Goal: Information Seeking & Learning: Learn about a topic

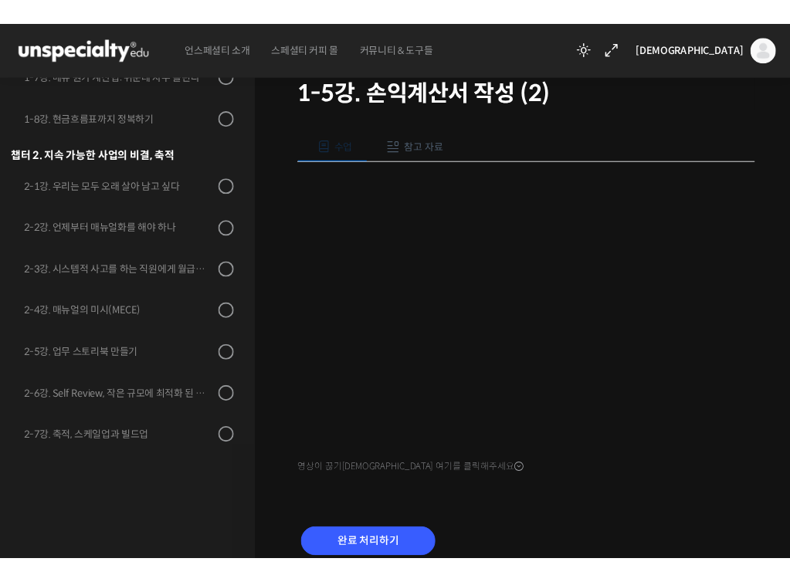
scroll to position [294, 0]
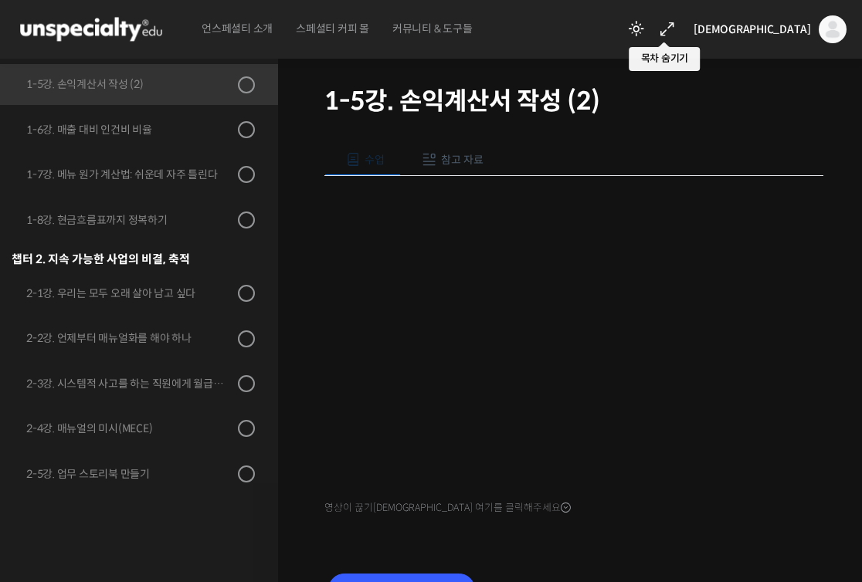
click at [676, 25] on icon at bounding box center [667, 29] width 19 height 19
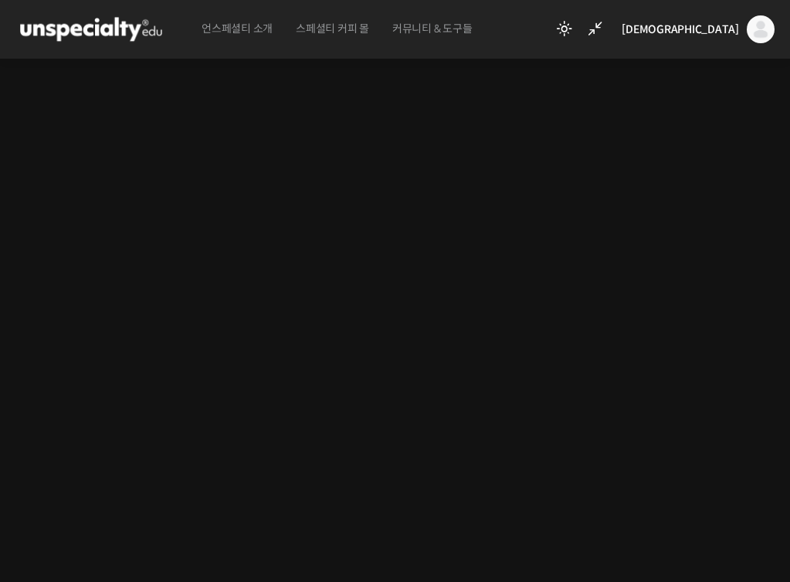
scroll to position [211, 0]
click at [697, 39] on div "성원 성원 @skrrn951754038374 내가 등록한 강의 나의 자격증 수강생 그룹 내가 참여한 게시글 내 계정 로그아웃" at bounding box center [661, 29] width 225 height 59
click at [605, 36] on link at bounding box center [592, 29] width 25 height 19
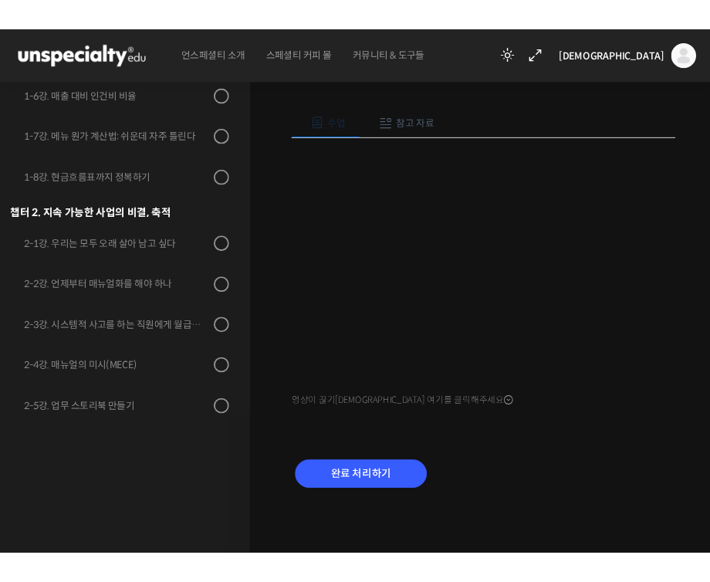
scroll to position [140, 0]
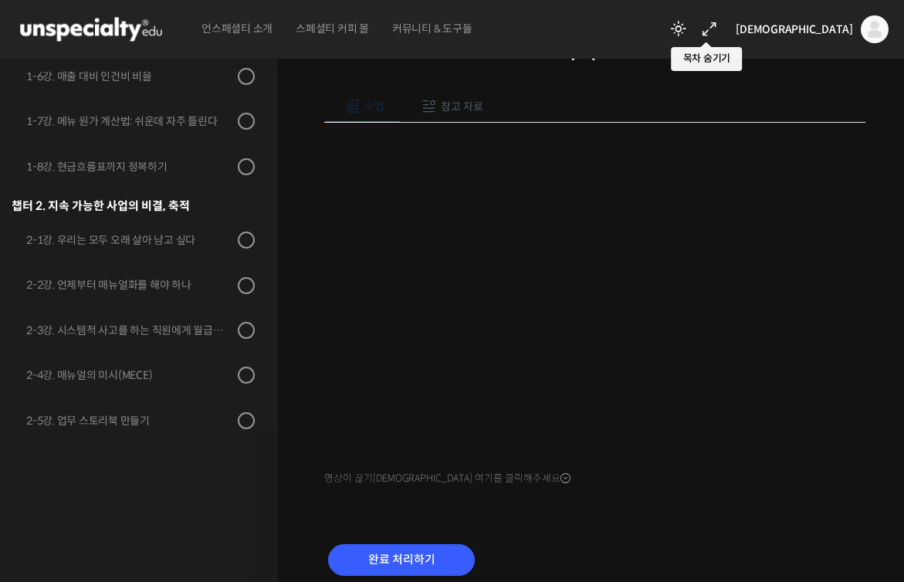
click at [719, 33] on icon at bounding box center [709, 29] width 19 height 19
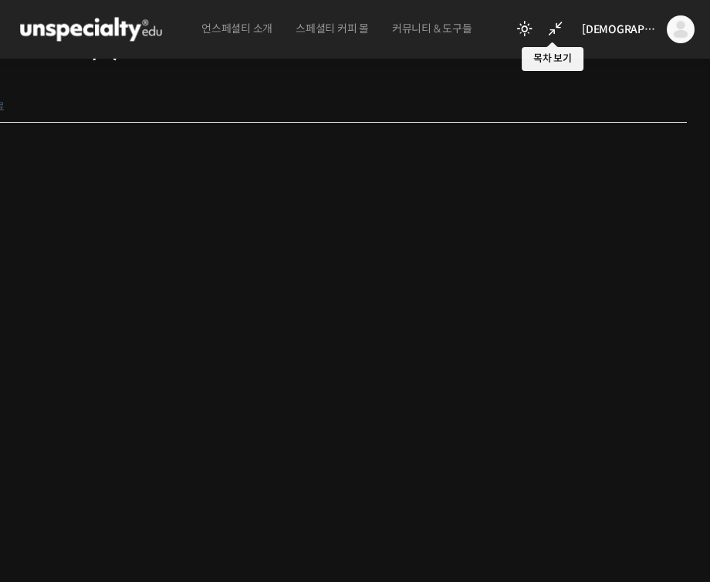
click at [565, 37] on link at bounding box center [552, 29] width 25 height 19
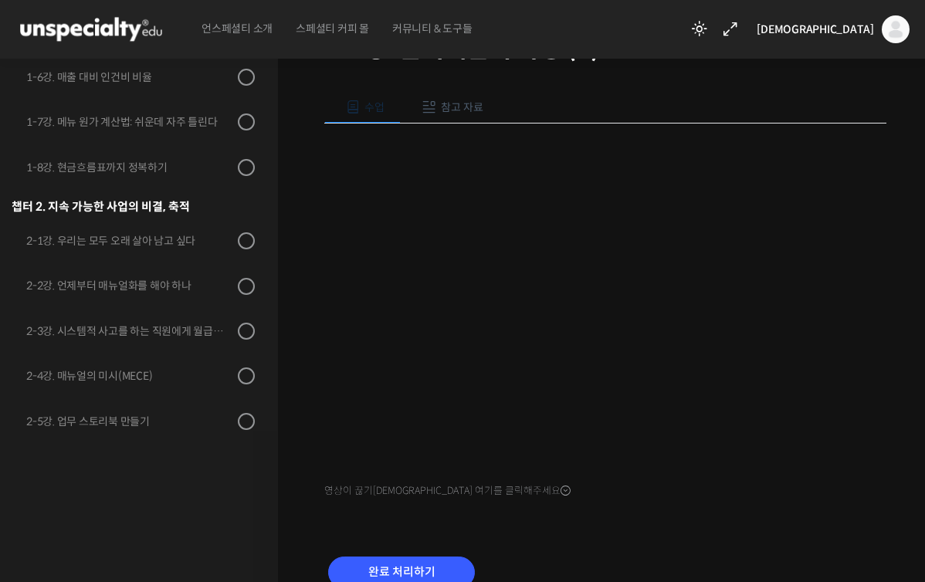
scroll to position [215, 0]
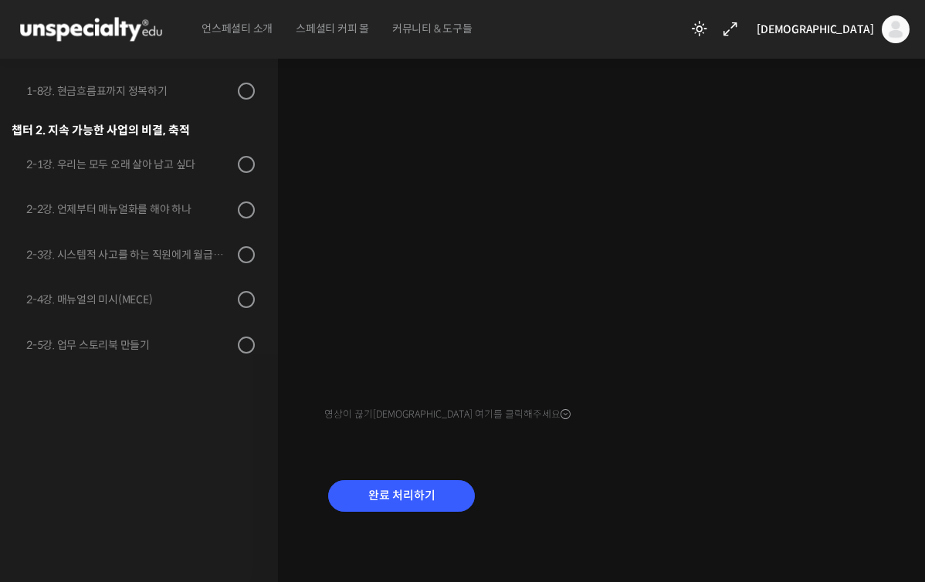
click at [517, 462] on div "수업 참고 자료 영상이 끊기신다면 여기를 클릭해주세요 PPT 수업 자료 (클릭하시면 새 창에서 열립니다) 완료 처리하기" at bounding box center [605, 272] width 562 height 561
click at [709, 25] on icon at bounding box center [699, 29] width 19 height 19
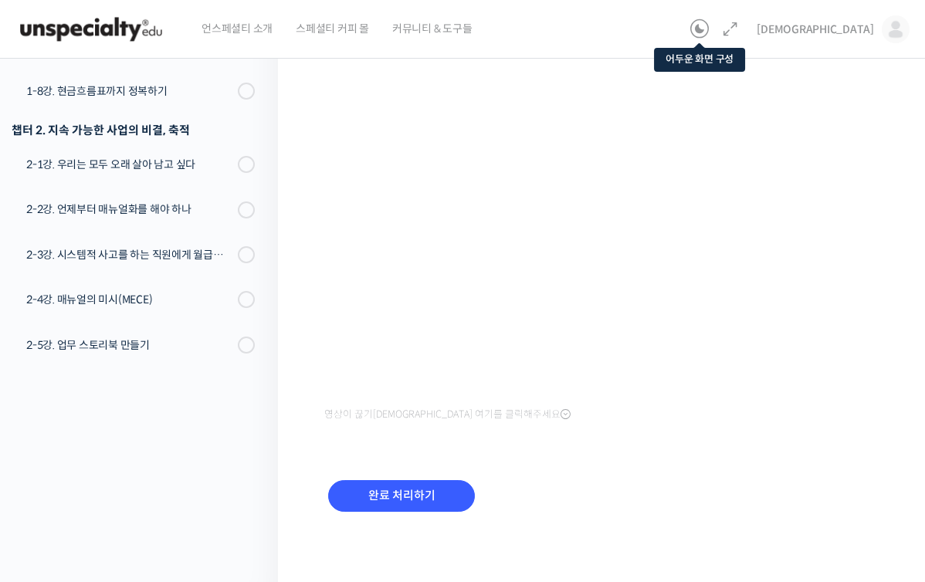
click at [709, 28] on icon at bounding box center [699, 29] width 19 height 19
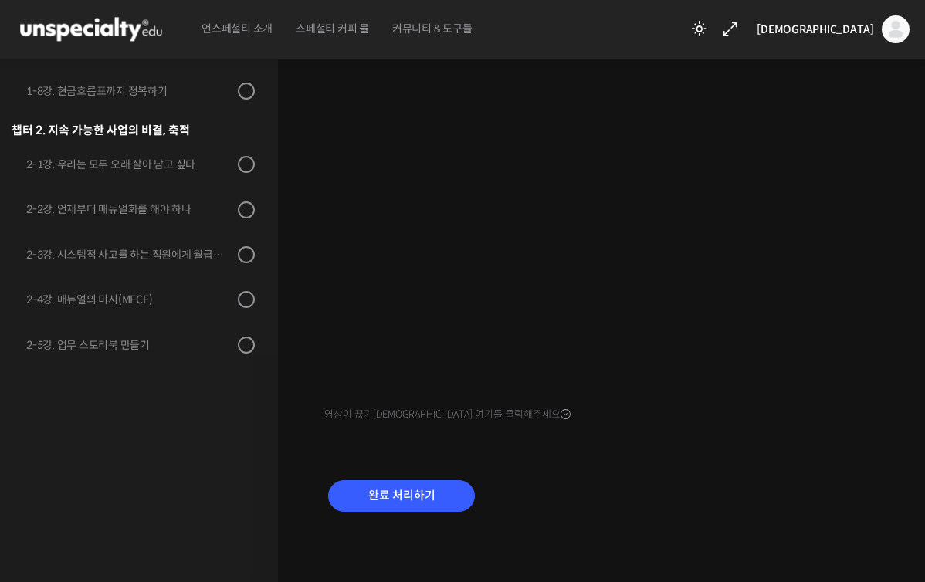
scroll to position [117, 0]
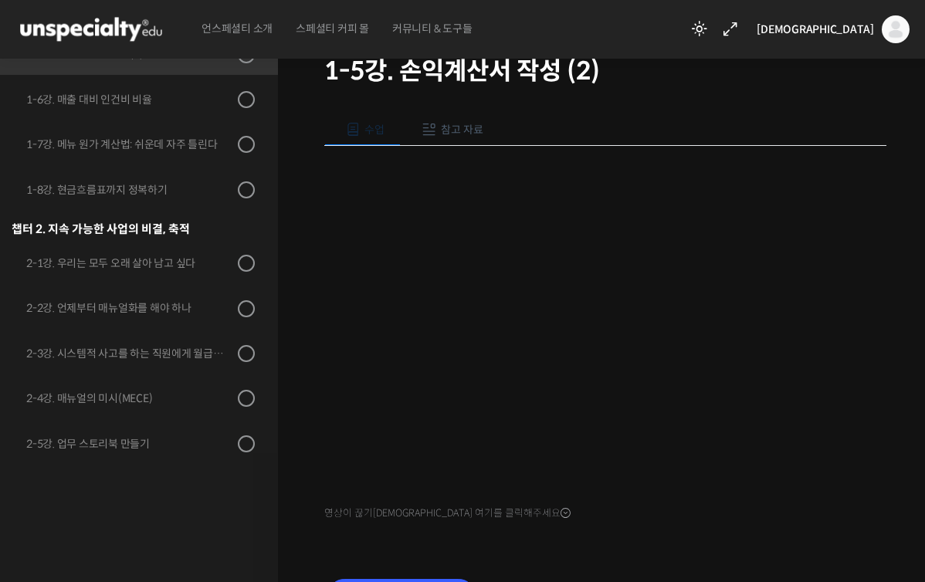
click at [822, 534] on div "수업 참고 자료 영상이 끊기신다면 여기를 클릭해주세요 PPT 수업 자료 (클릭하시면 새 창에서 열립니다) 완료 처리하기" at bounding box center [605, 370] width 562 height 561
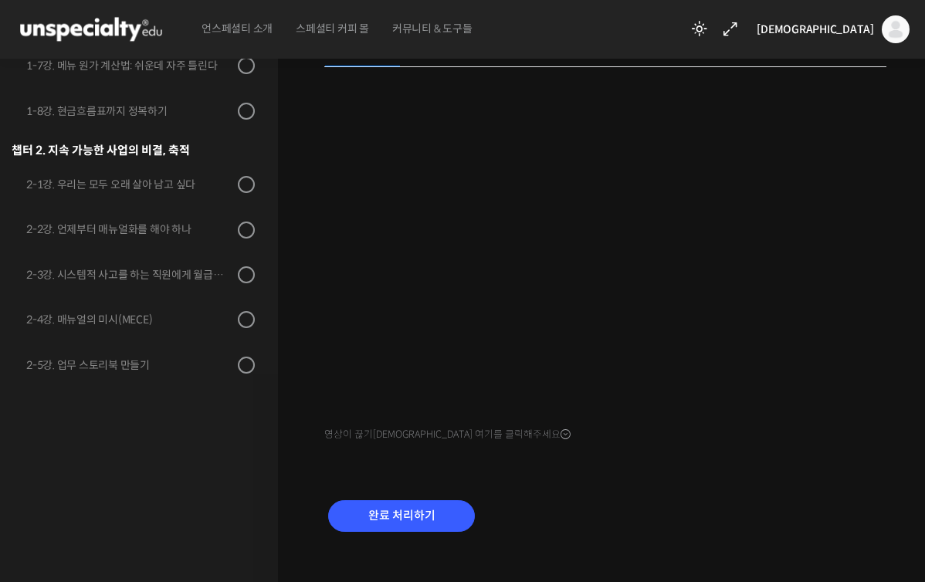
scroll to position [215, 0]
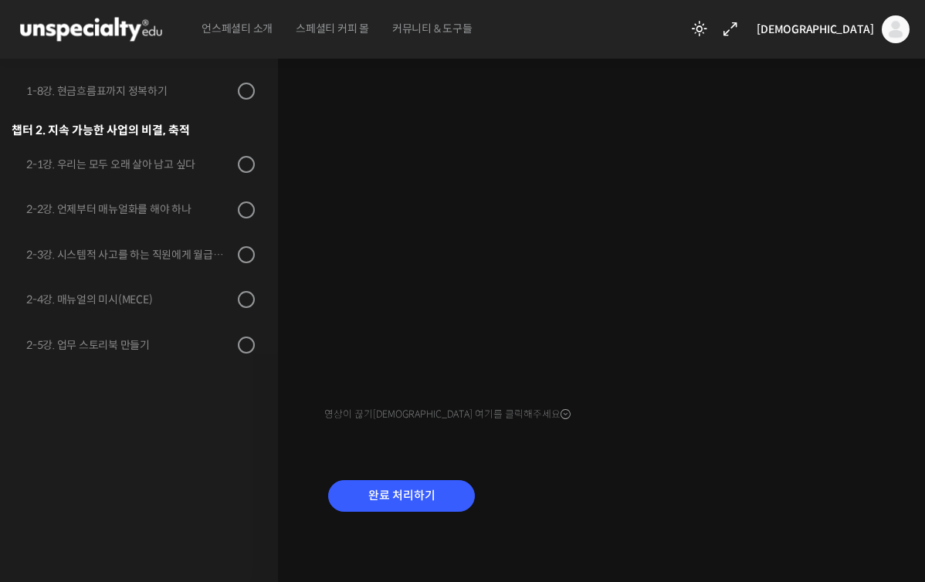
click at [672, 440] on div "수업 참고 자료 영상이 끊기신다면 여기를 클릭해주세요 PPT 수업 자료 (클릭하시면 새 창에서 열립니다) 완료 처리하기" at bounding box center [605, 272] width 562 height 561
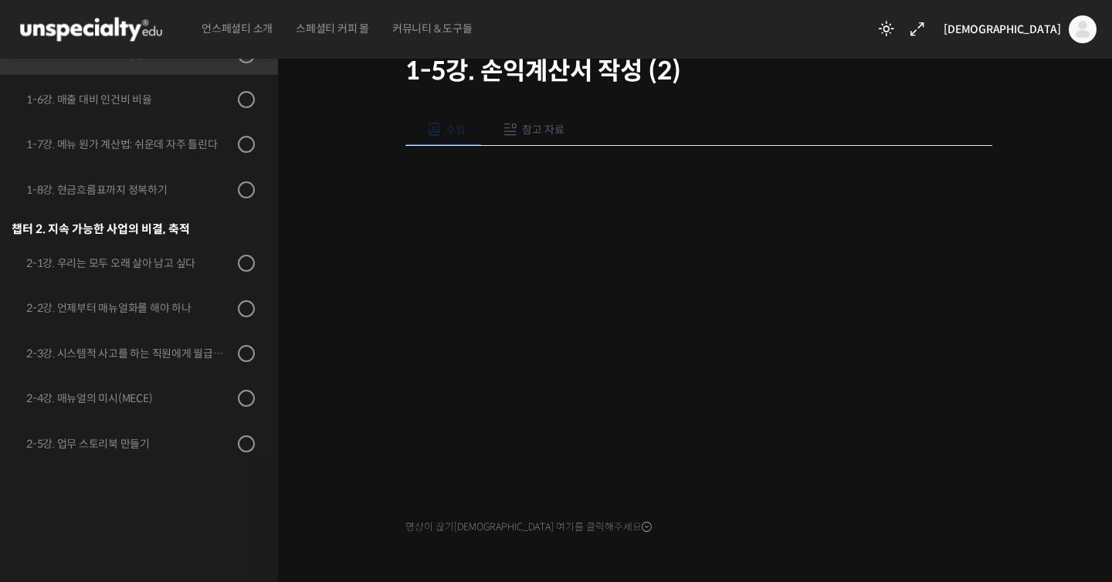
scroll to position [229, 0]
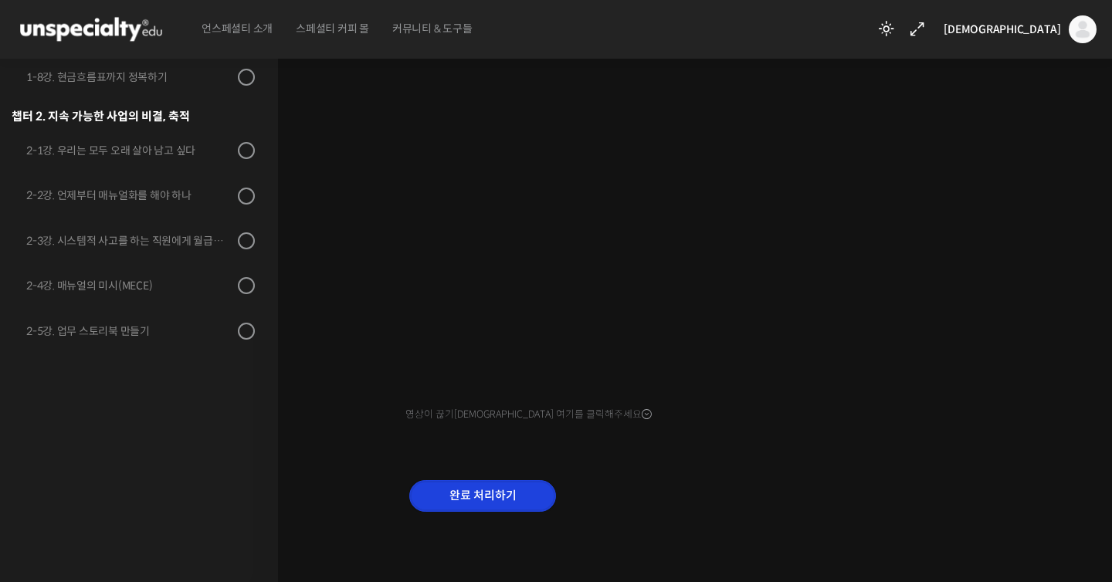
click at [486, 499] on input "완료 처리하기" at bounding box center [482, 496] width 147 height 32
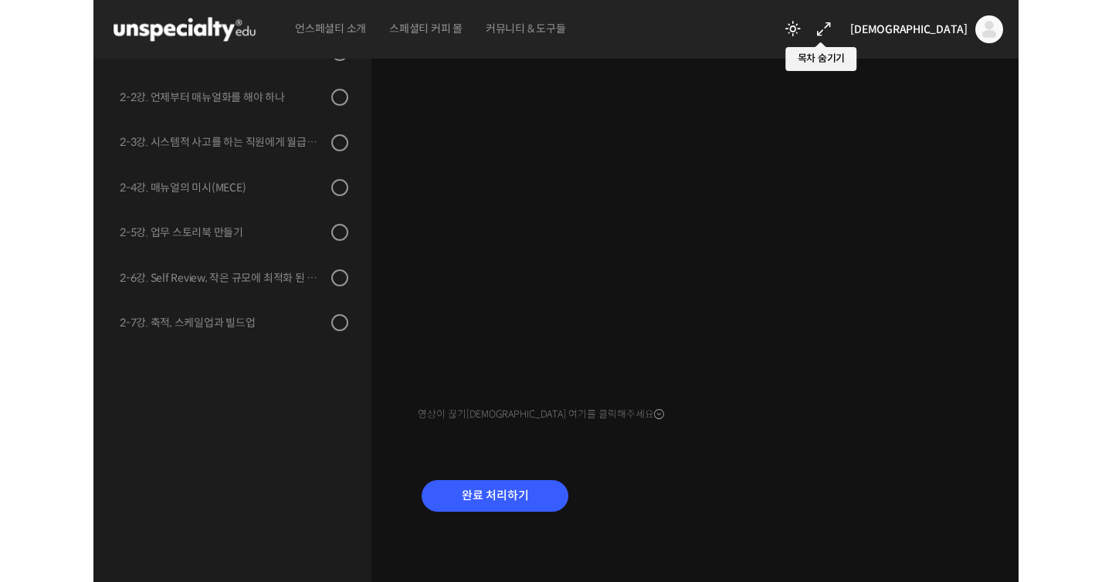
scroll to position [215, 0]
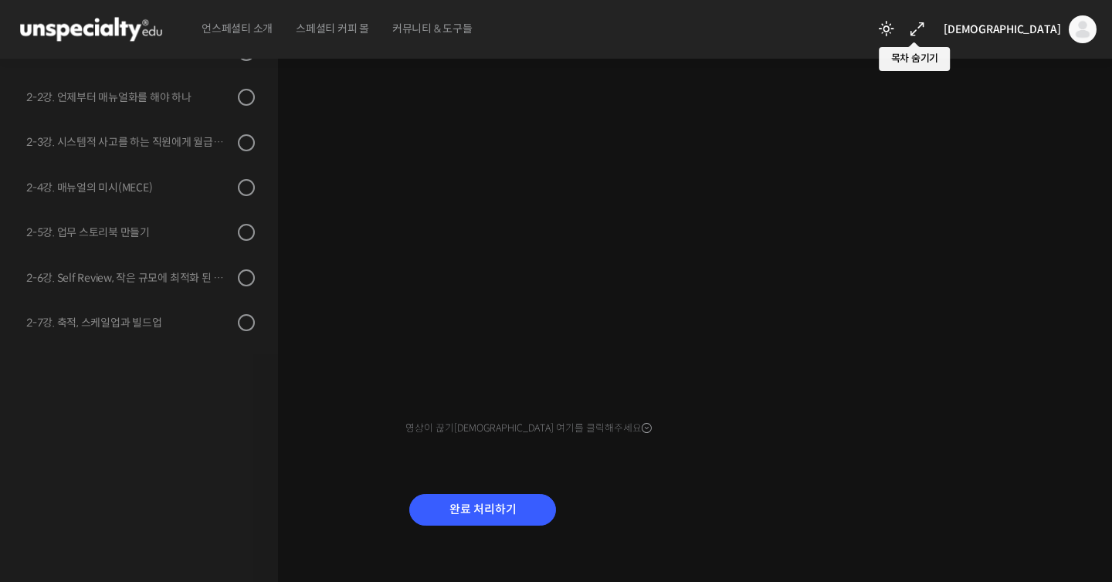
click at [926, 37] on link at bounding box center [914, 29] width 25 height 19
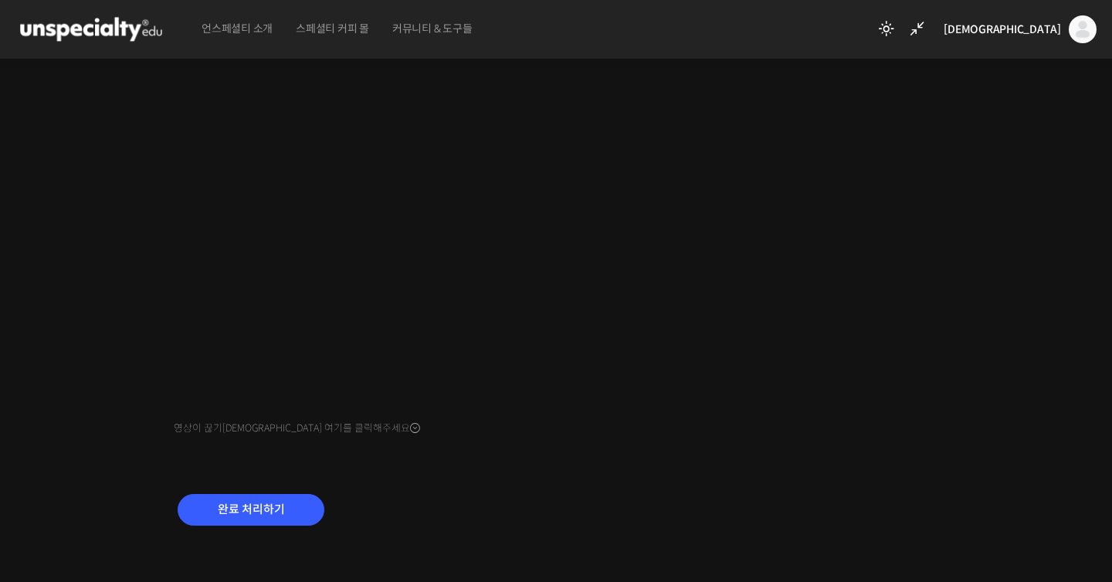
click at [926, 37] on icon at bounding box center [917, 29] width 19 height 19
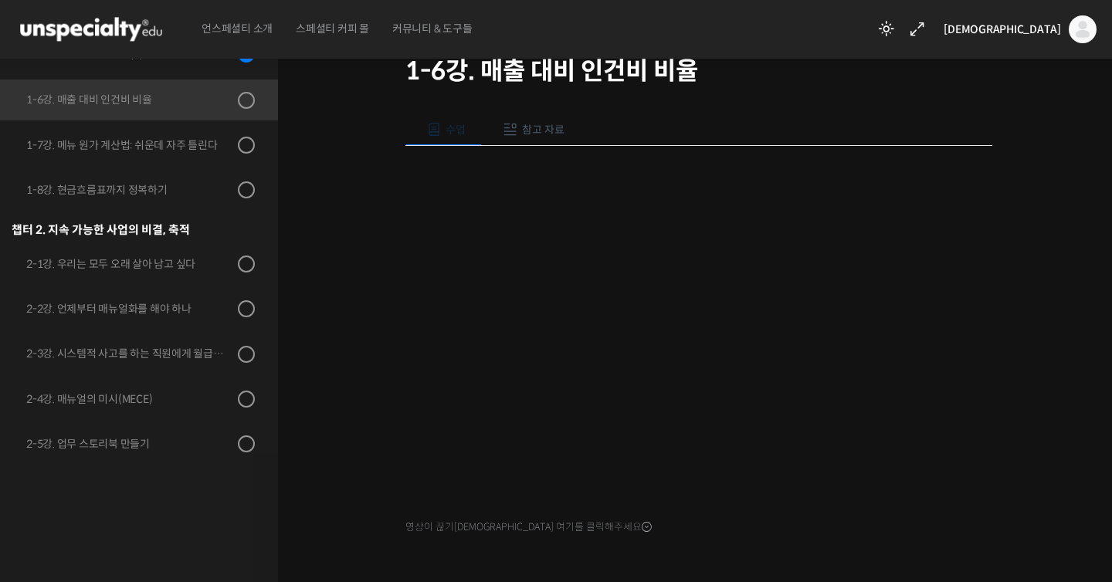
scroll to position [229, 0]
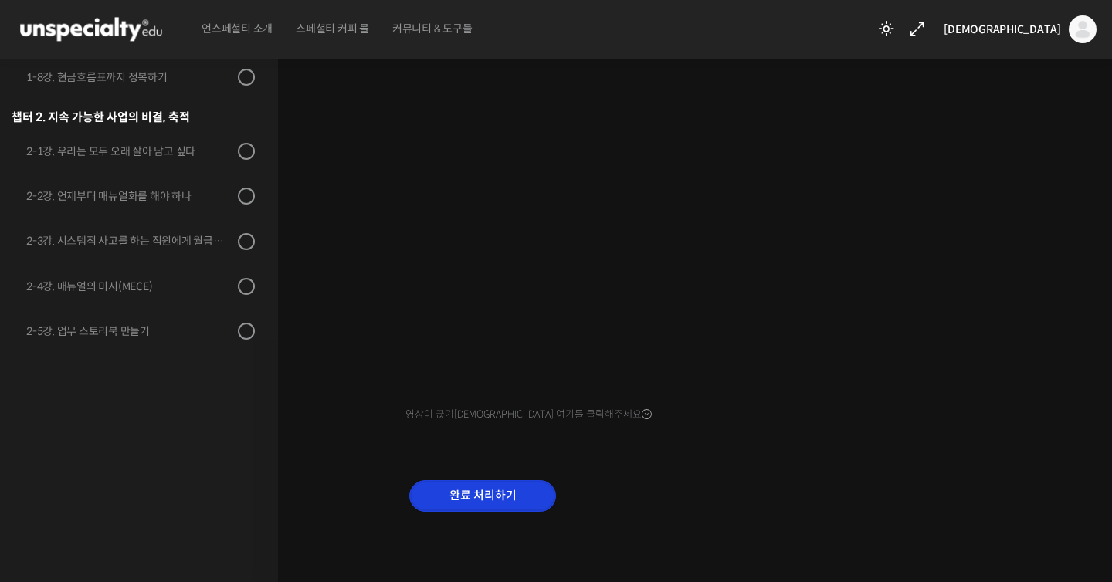
click at [467, 500] on input "완료 처리하기" at bounding box center [482, 496] width 147 height 32
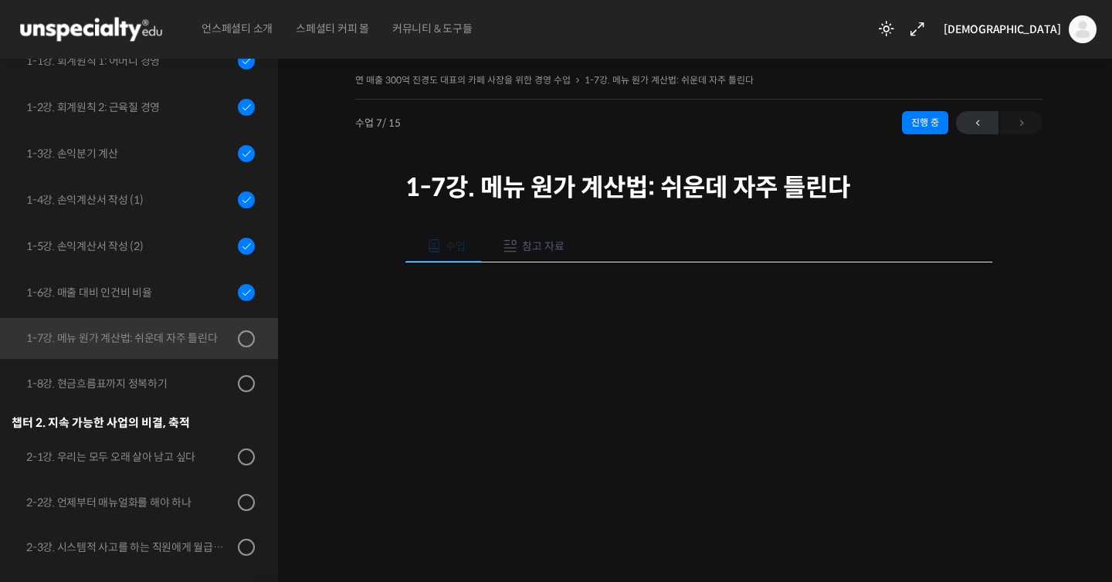
click at [100, 22] on img at bounding box center [90, 29] width 151 height 46
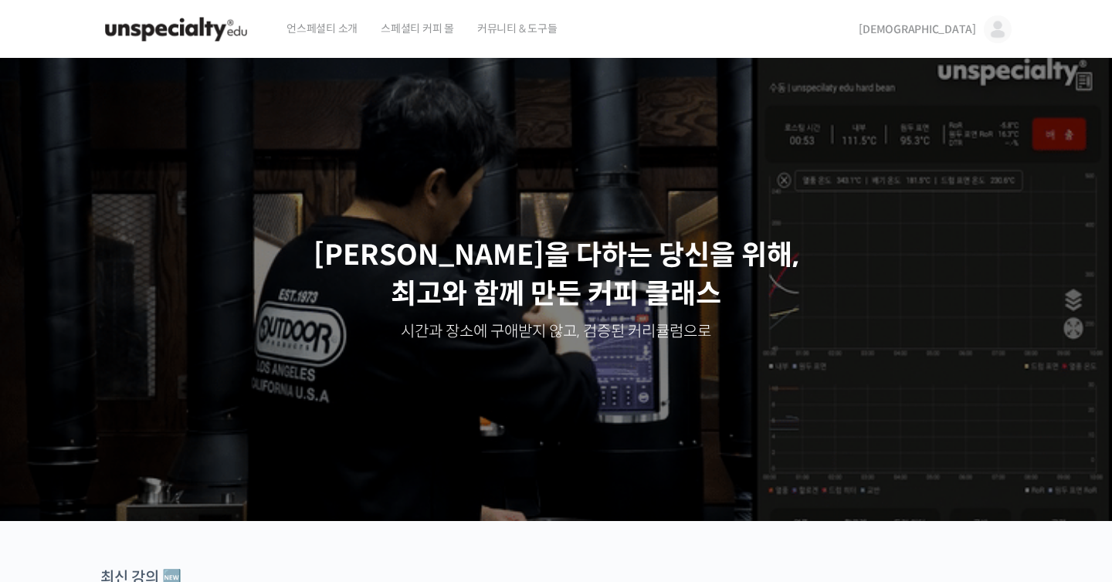
click at [522, 29] on span "커뮤니티 & 도구들" at bounding box center [517, 28] width 80 height 59
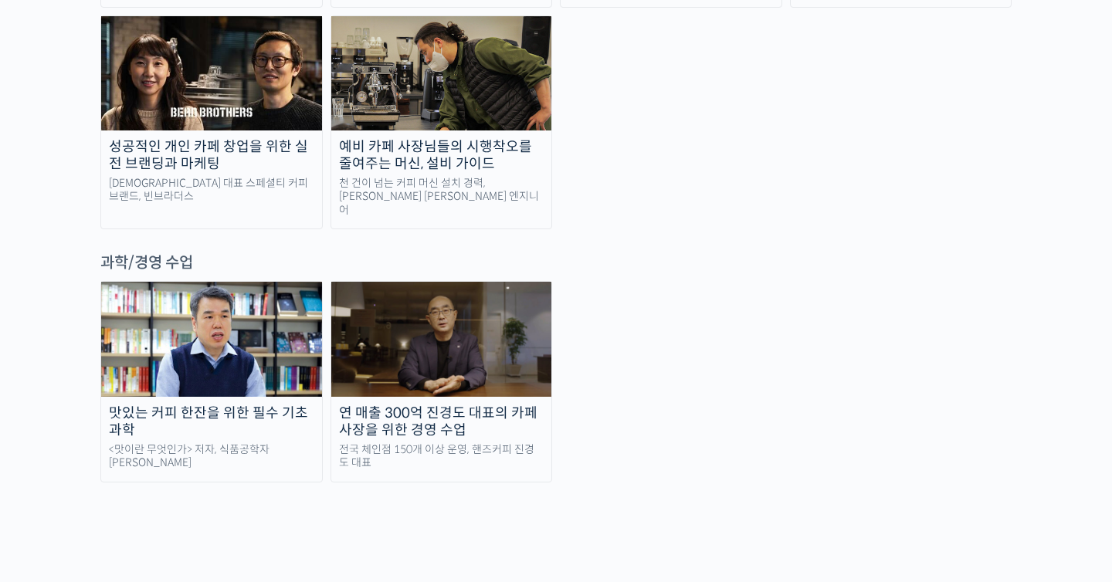
scroll to position [3293, 0]
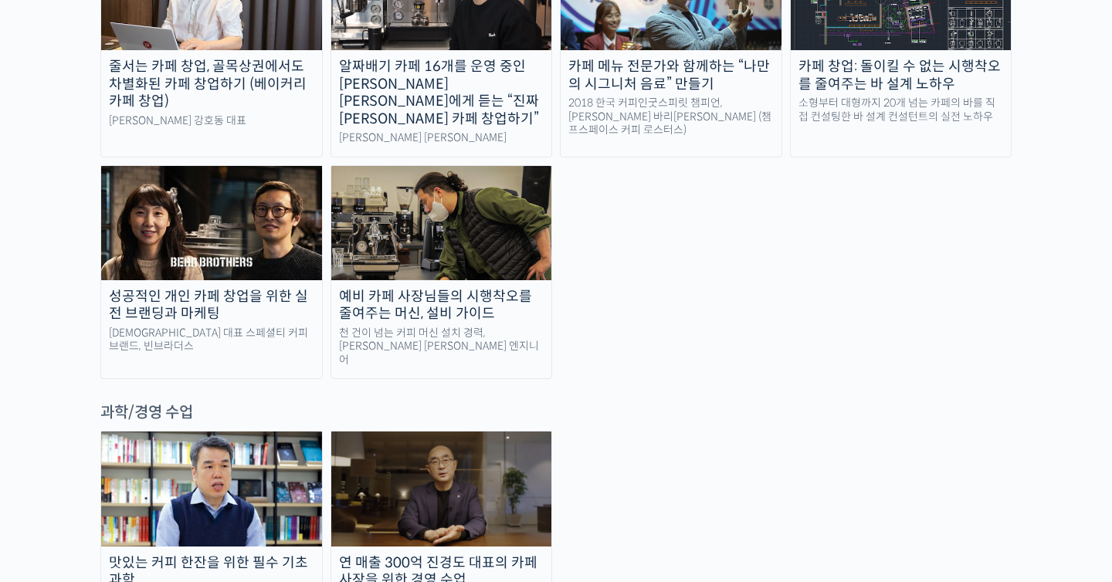
click at [398, 432] on img at bounding box center [441, 489] width 221 height 114
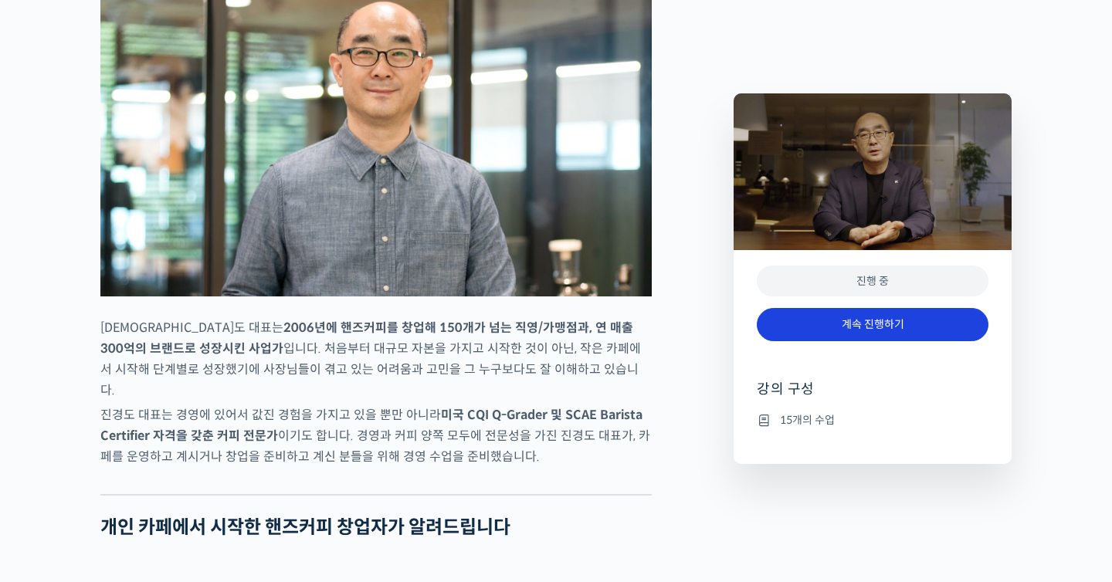
scroll to position [878, 0]
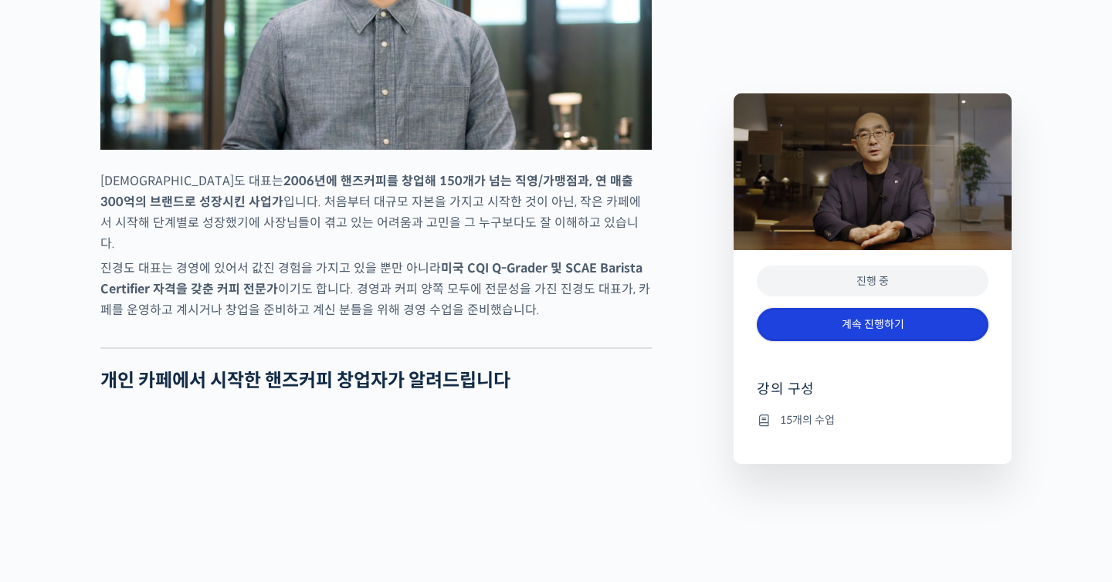
click at [828, 327] on link "계속 진행하기" at bounding box center [873, 324] width 232 height 33
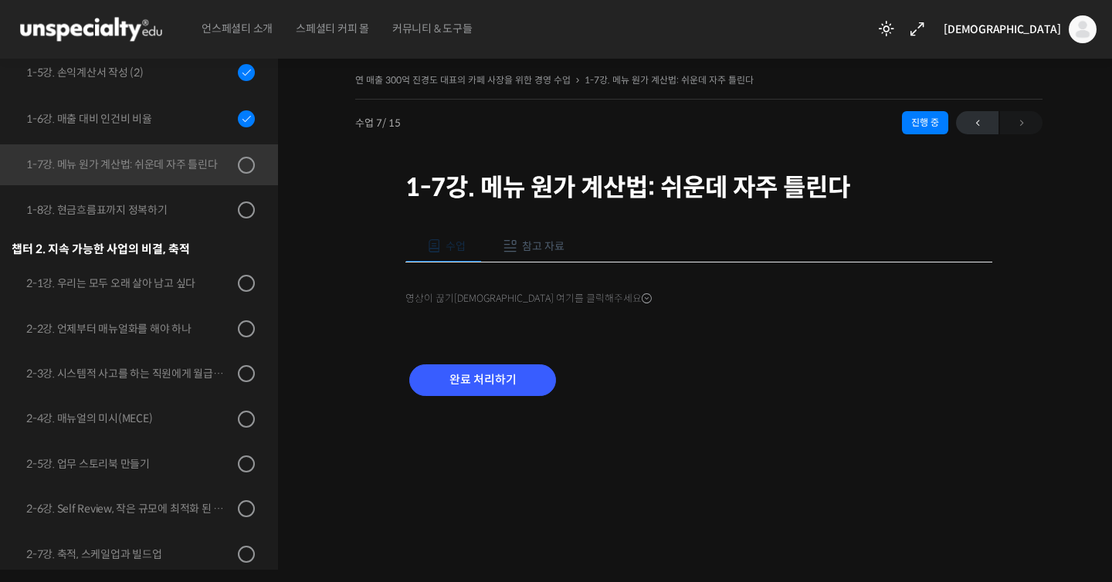
scroll to position [409, 0]
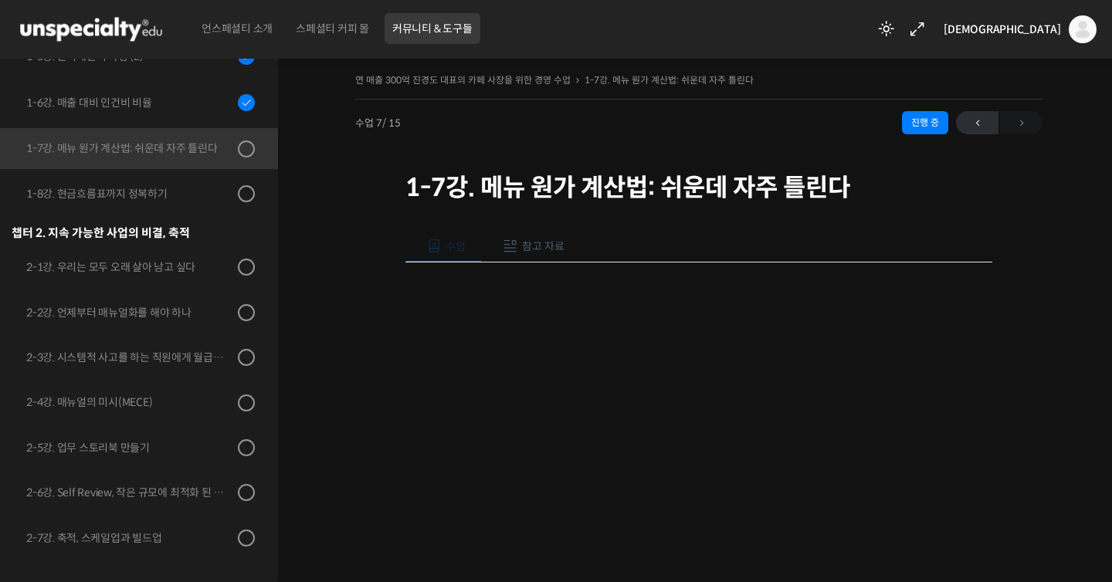
click at [427, 39] on span "커뮤니티 & 도구들" at bounding box center [432, 28] width 80 height 59
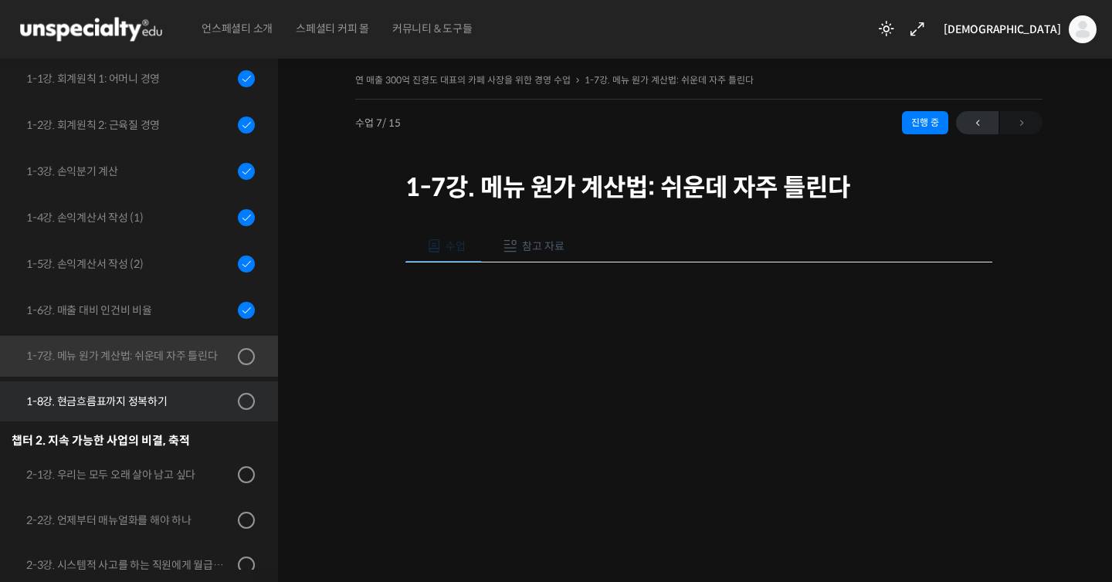
scroll to position [0, 0]
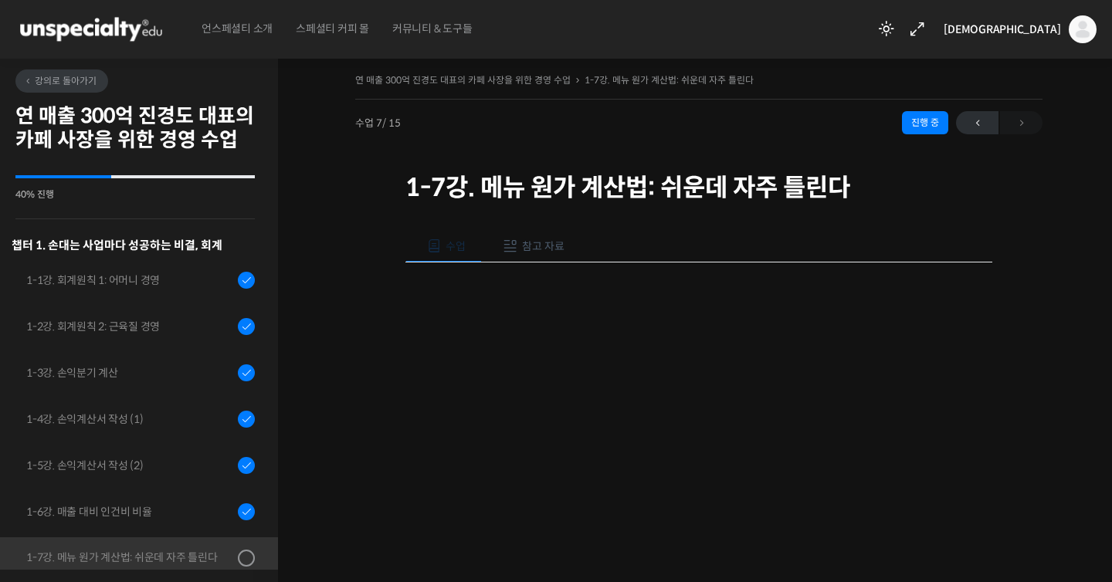
click at [544, 242] on span "참고 자료" at bounding box center [543, 246] width 42 height 14
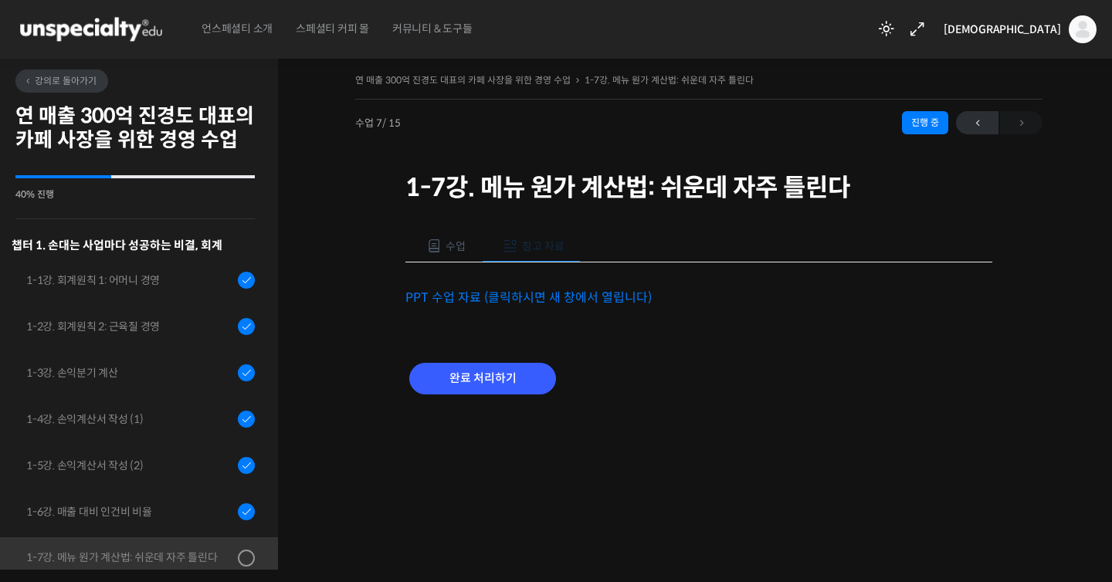
click at [451, 255] on button "수업" at bounding box center [443, 246] width 76 height 32
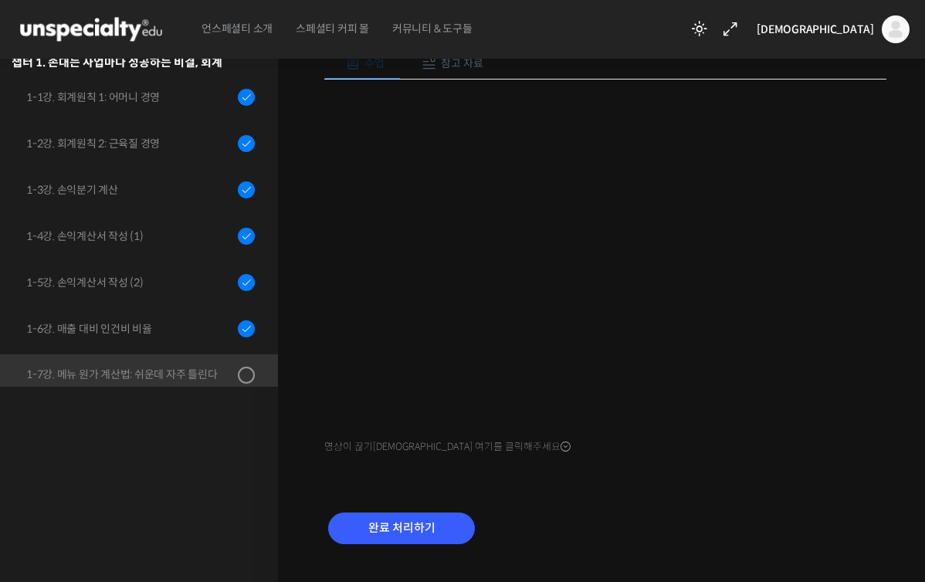
scroll to position [201, 0]
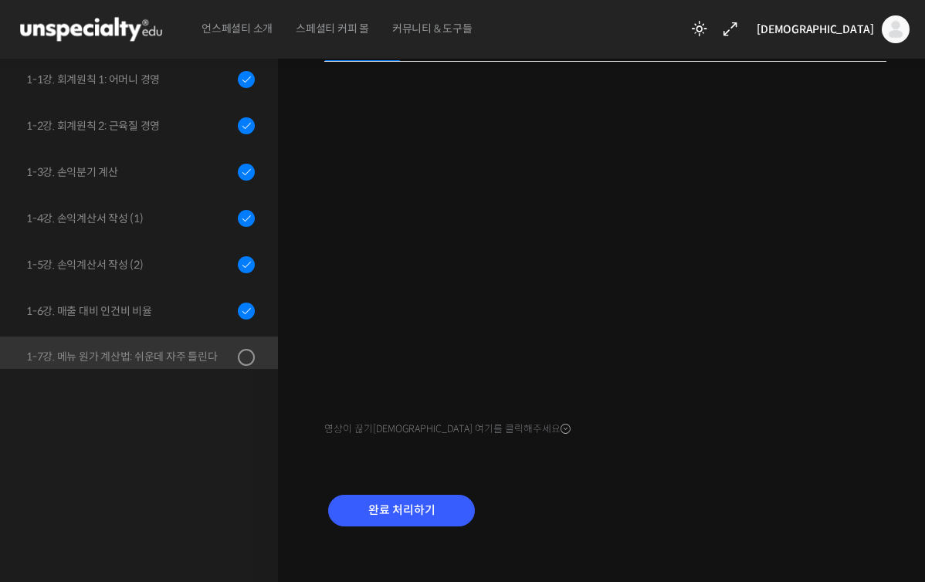
click at [755, 474] on div "수업 참고 자료 영상이 끊기신다면 여기를 클릭해주세요 PPT 수업 자료 (클릭하시면 새 창에서 열립니다) 완료 처리하기" at bounding box center [605, 286] width 562 height 561
click at [726, 462] on div "수업 참고 자료 영상이 끊기신다면 여기를 클릭해주세요 PPT 수업 자료 (클릭하시면 새 창에서 열립니다) 완료 처리하기" at bounding box center [605, 286] width 562 height 561
click at [712, 465] on div "수업 참고 자료 영상이 끊기신다면 여기를 클릭해주세요 PPT 수업 자료 (클릭하시면 새 창에서 열립니다) 완료 처리하기" at bounding box center [605, 286] width 562 height 561
click at [441, 515] on input "완료 처리하기" at bounding box center [401, 511] width 147 height 32
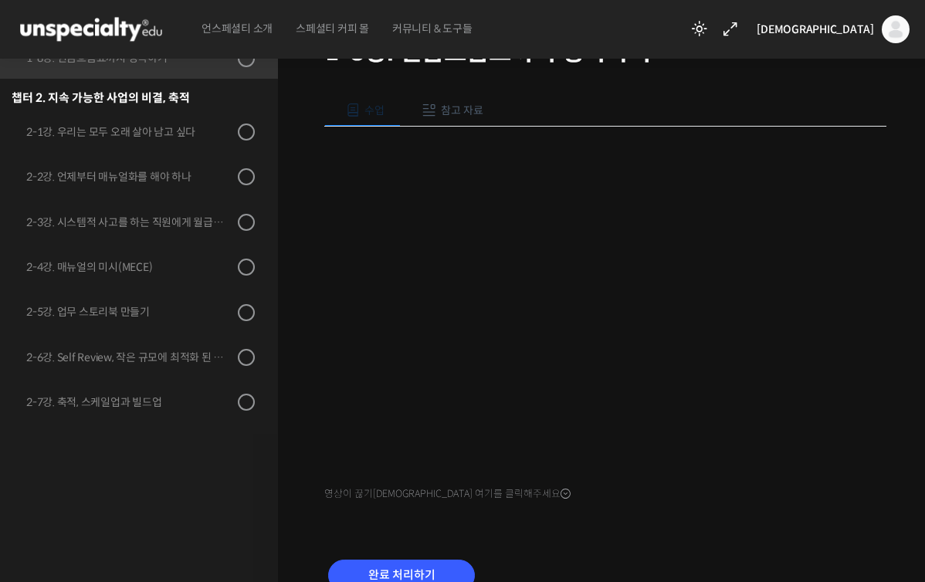
scroll to position [215, 0]
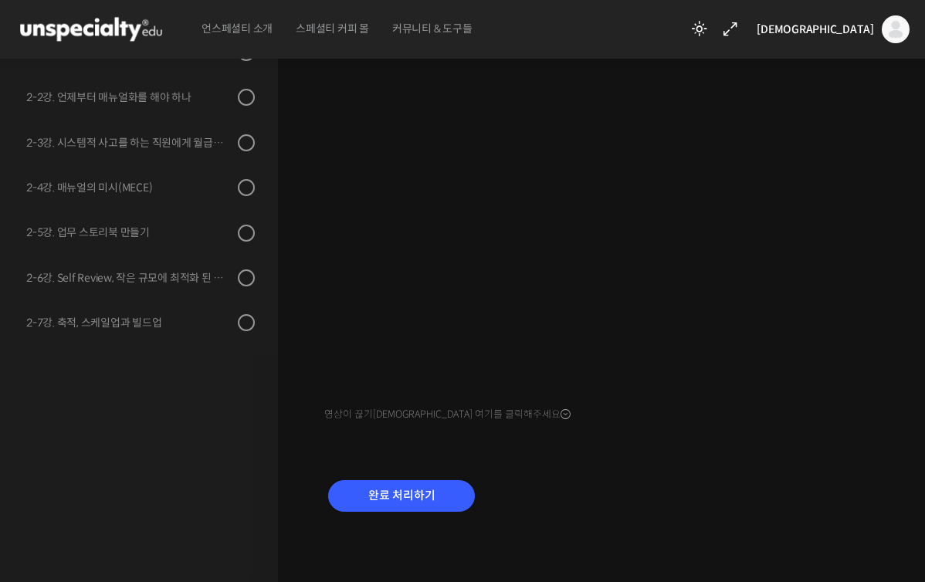
click at [669, 469] on div "완료 처리하기" at bounding box center [605, 508] width 562 height 89
click at [694, 504] on div "완료 처리하기" at bounding box center [605, 508] width 562 height 89
click at [764, 516] on div "완료 처리하기" at bounding box center [605, 508] width 562 height 89
click at [856, 475] on div "완료 처리하기" at bounding box center [605, 508] width 562 height 89
click at [733, 455] on div "수업 참고 자료 영상이 끊기신다면 여기를 클릭해주세요 PPT 수업 자료 (클릭하시면 새 창에서 열립니다) 추가 자료: 핸즈커피 초기 현금흐름표…" at bounding box center [605, 272] width 562 height 561
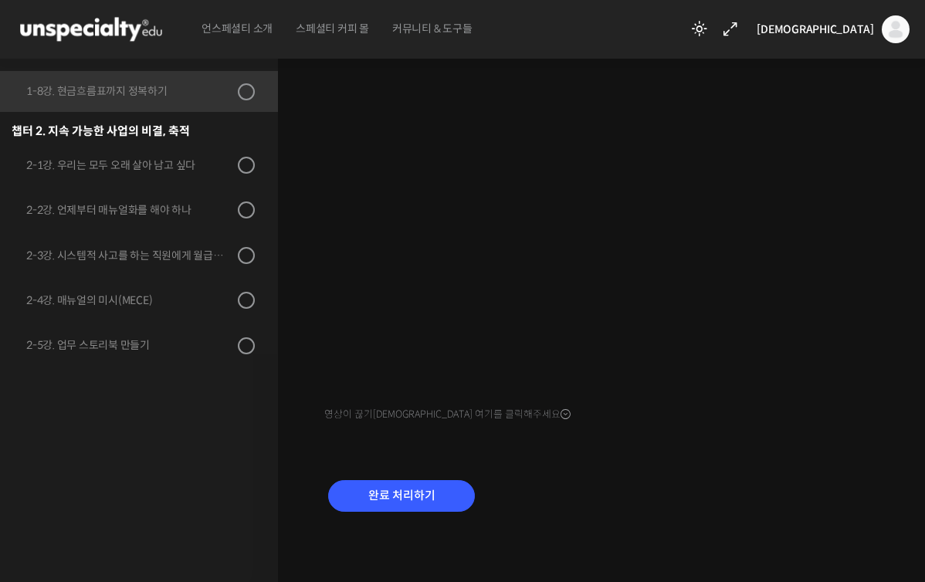
click at [432, 473] on div "완료 처리하기" at bounding box center [605, 508] width 562 height 89
click at [427, 496] on input "완료 처리하기" at bounding box center [401, 496] width 147 height 32
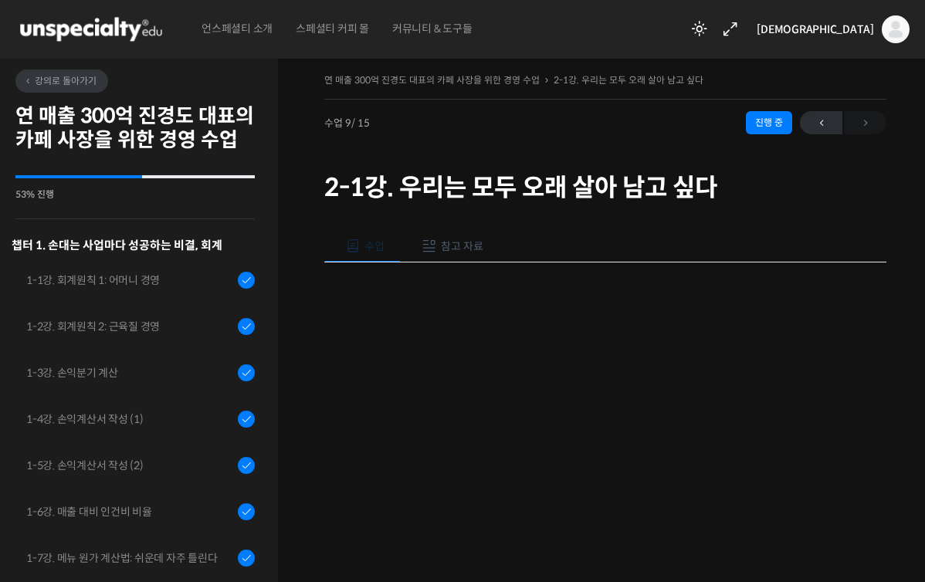
scroll to position [412, 0]
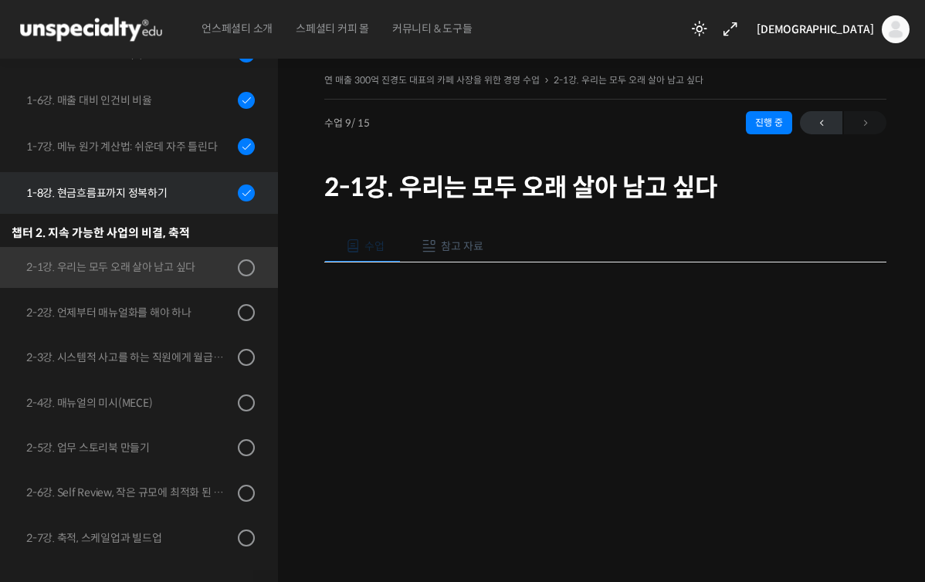
click at [180, 191] on div "1-8강. 현금흐름표까지 정복하기" at bounding box center [129, 193] width 207 height 17
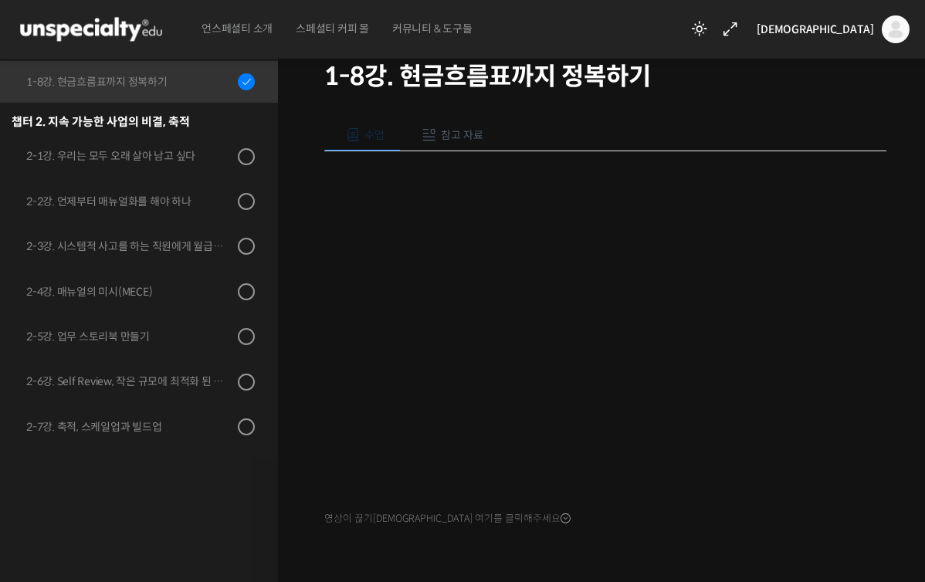
scroll to position [159, 0]
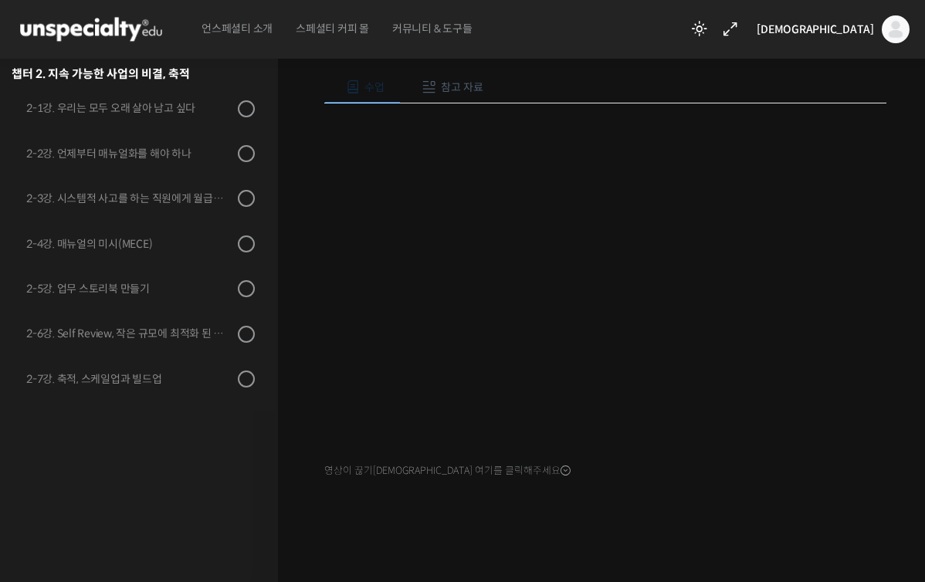
click at [451, 76] on button "참고 자료" at bounding box center [450, 87] width 99 height 32
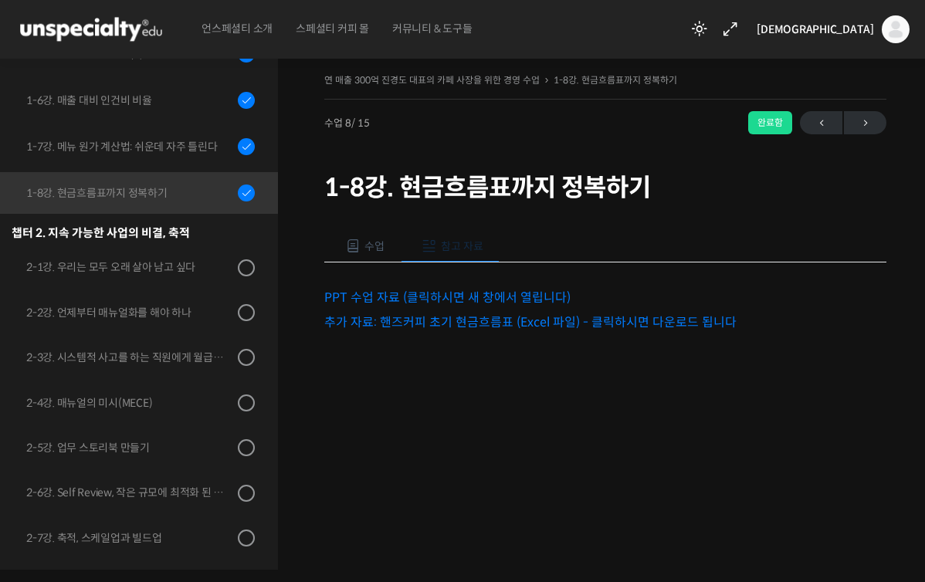
click at [560, 327] on link "추가 자료: 핸즈커피 초기 현금흐름표 (Excel 파일) - 클릭하시면 다운로드 됩니다" at bounding box center [530, 322] width 412 height 16
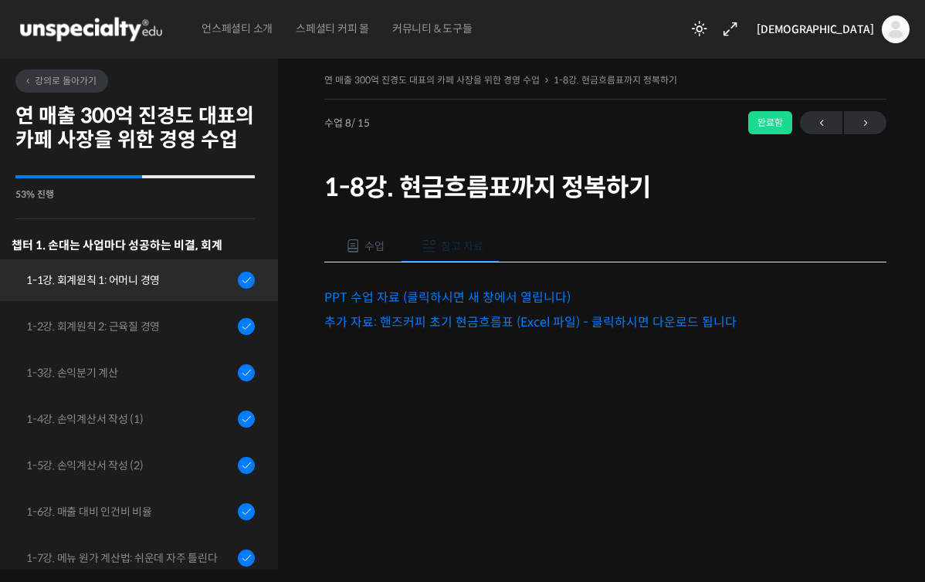
click at [158, 294] on link "1-1강. 회계원칙 1: 어머니 경영" at bounding box center [135, 280] width 286 height 42
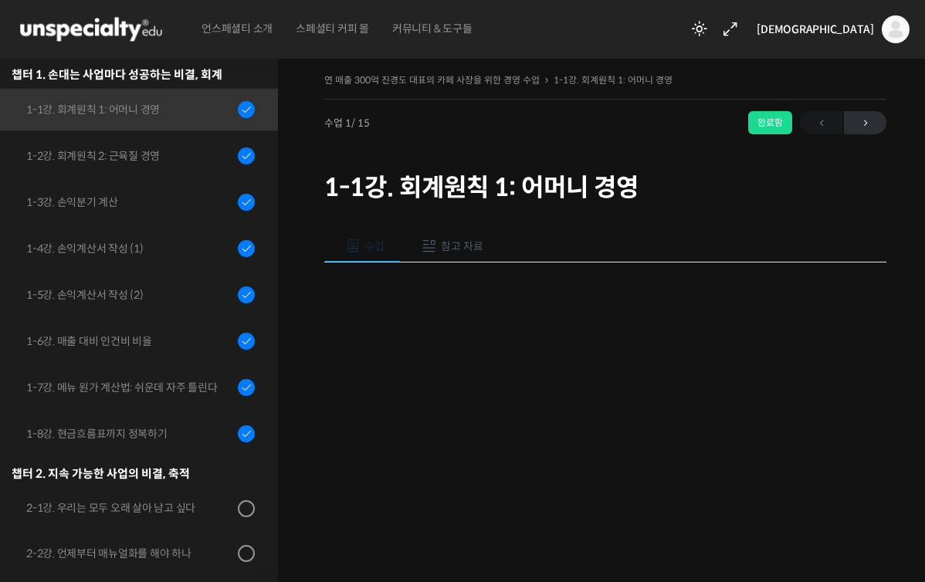
scroll to position [171, 0]
click at [470, 239] on span "참고 자료" at bounding box center [462, 246] width 42 height 14
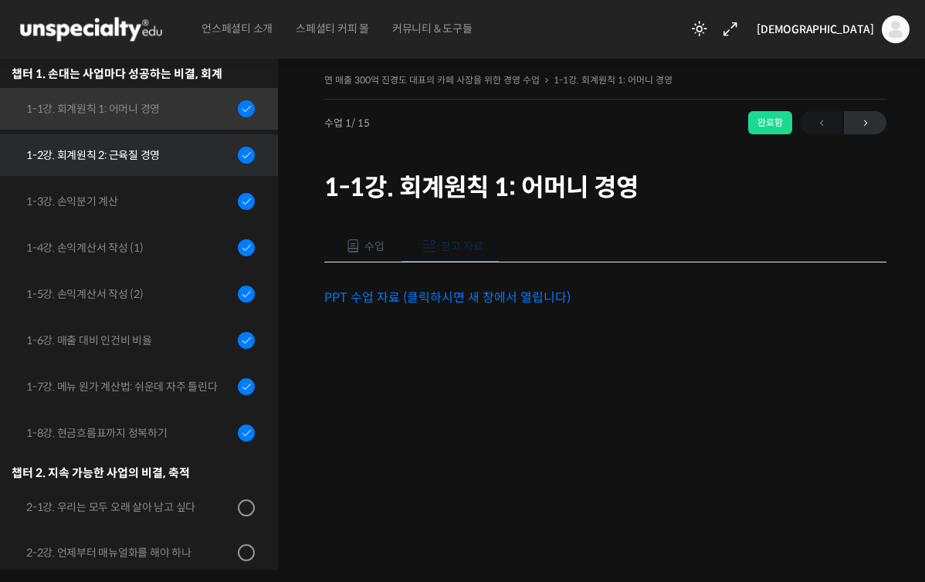
click at [156, 148] on div "1-2강. 회계원칙 2: 근육질 경영" at bounding box center [129, 155] width 207 height 17
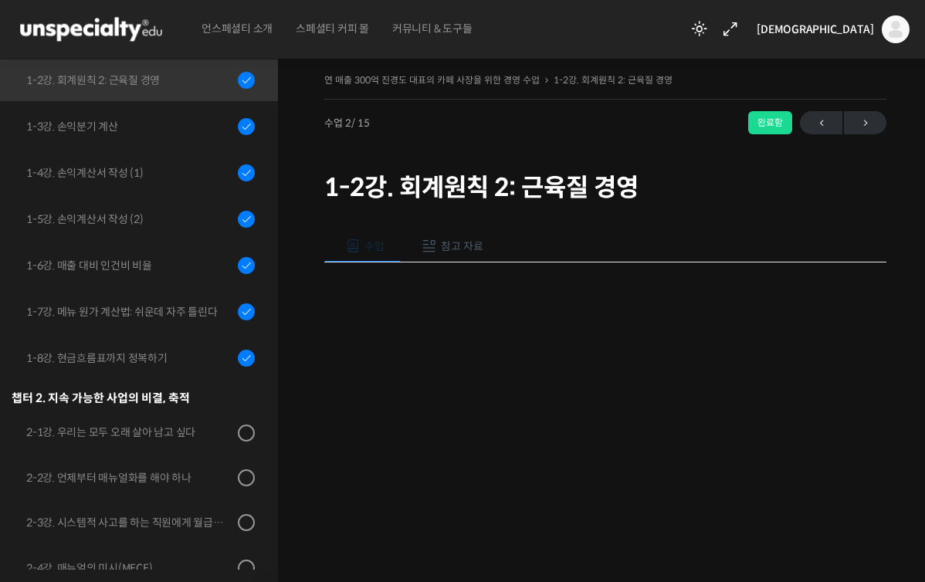
scroll to position [246, 0]
click at [470, 242] on span "참고 자료" at bounding box center [462, 246] width 42 height 14
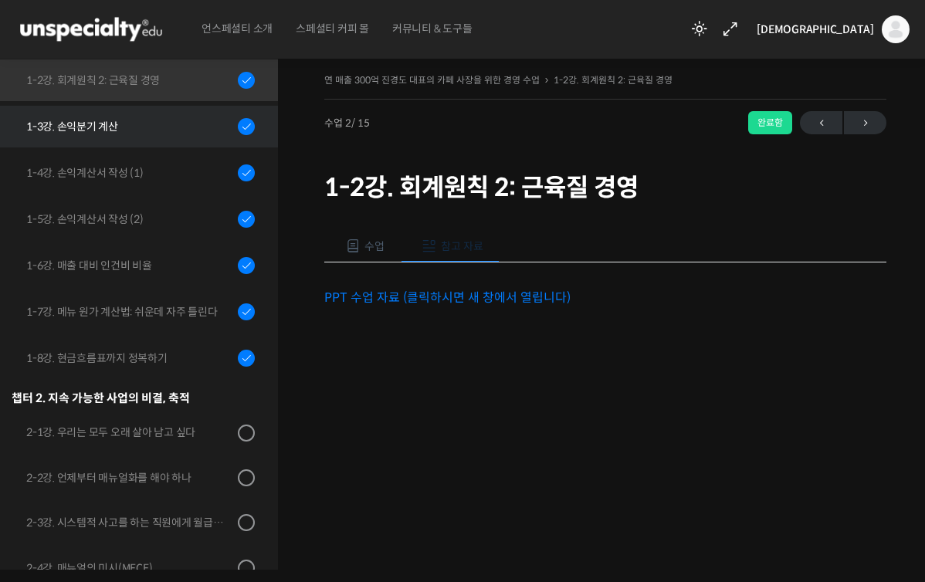
click at [143, 122] on div "1-3강. 손익분기 계산" at bounding box center [129, 126] width 207 height 17
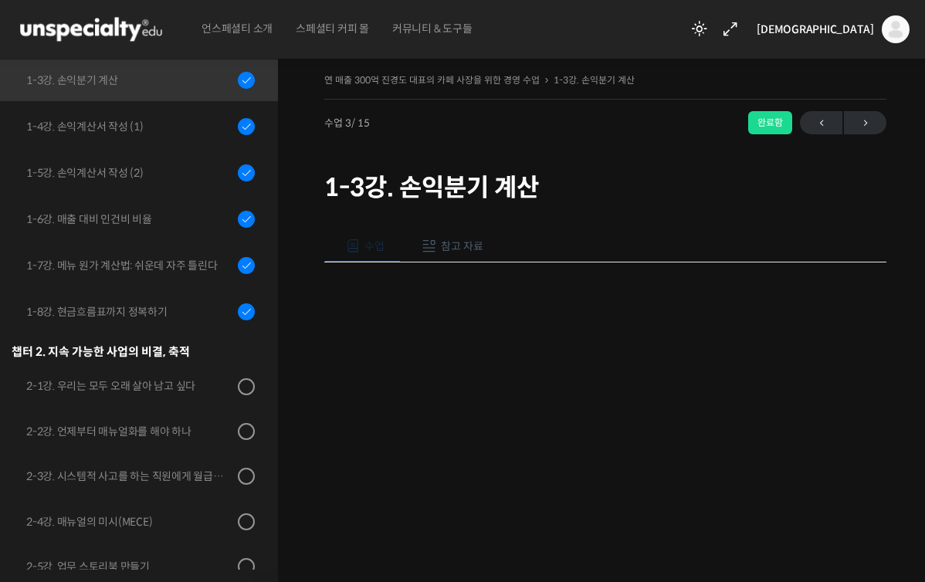
scroll to position [293, 0]
click at [457, 251] on span "참고 자료" at bounding box center [462, 246] width 42 height 14
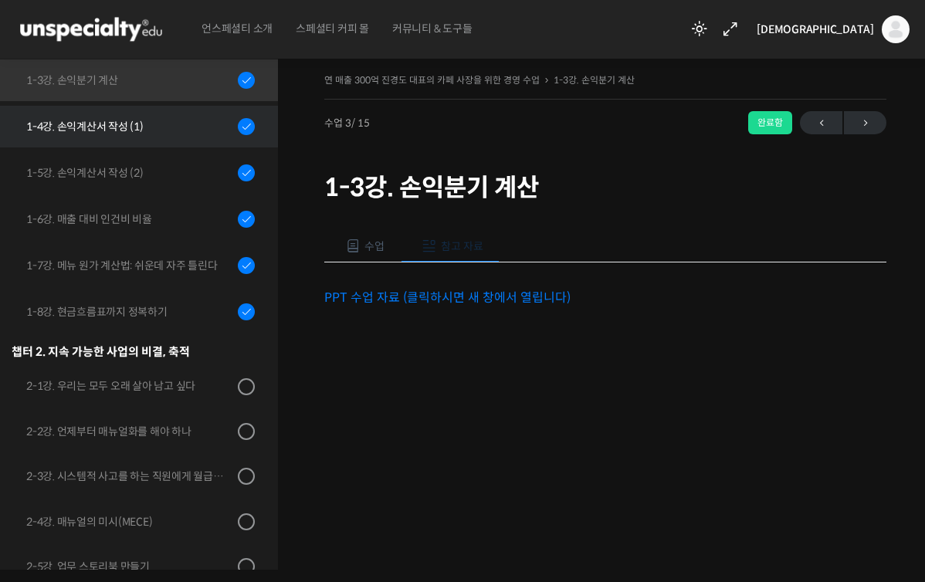
click at [214, 121] on div "1-4강. 손익계산서 작성 (1)" at bounding box center [129, 126] width 207 height 17
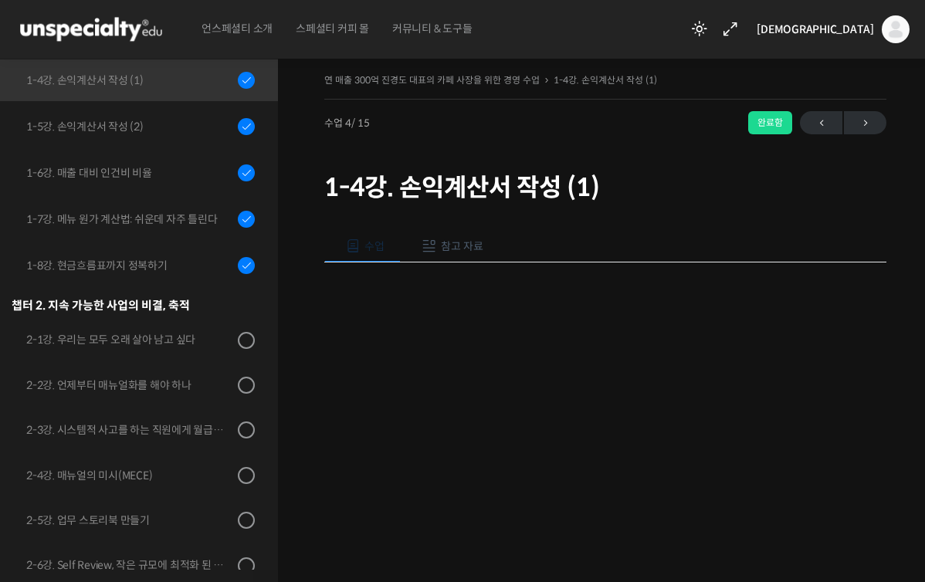
scroll to position [339, 0]
click at [459, 246] on span "참고 자료" at bounding box center [462, 246] width 42 height 14
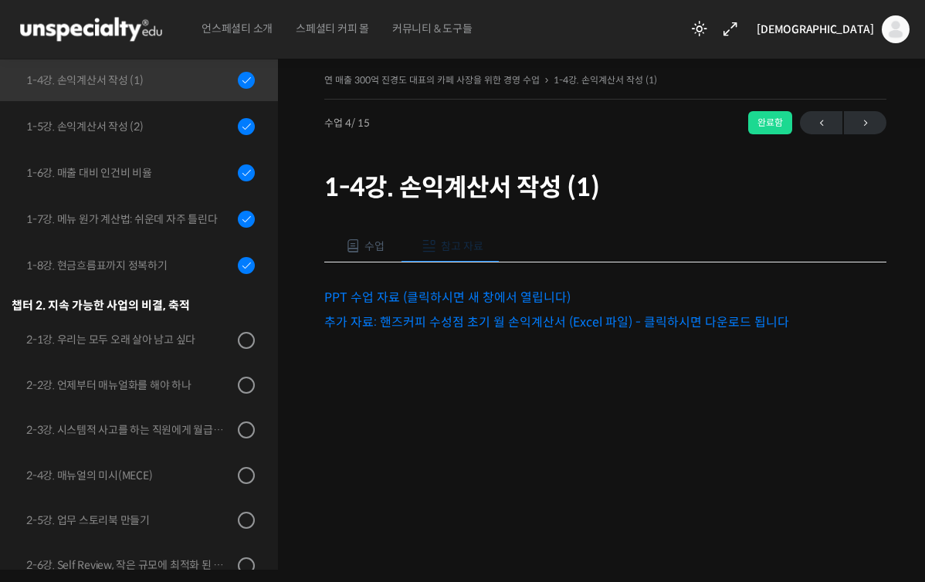
click at [454, 316] on link "추가 자료: 핸즈커피 수성점 초기 월 손익계산서 (Excel 파일) - 클릭하시면 다운로드 됩니다" at bounding box center [556, 322] width 465 height 16
click at [215, 147] on li "1-5강. 손익계산서 작성 (2)" at bounding box center [135, 129] width 286 height 46
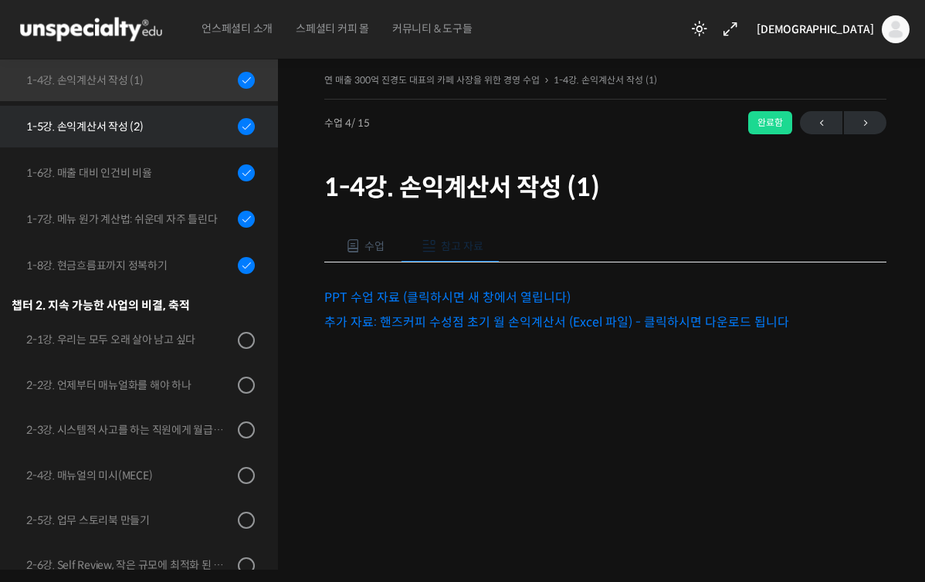
click at [202, 134] on link "1-5강. 손익계산서 작성 (2)" at bounding box center [135, 127] width 286 height 42
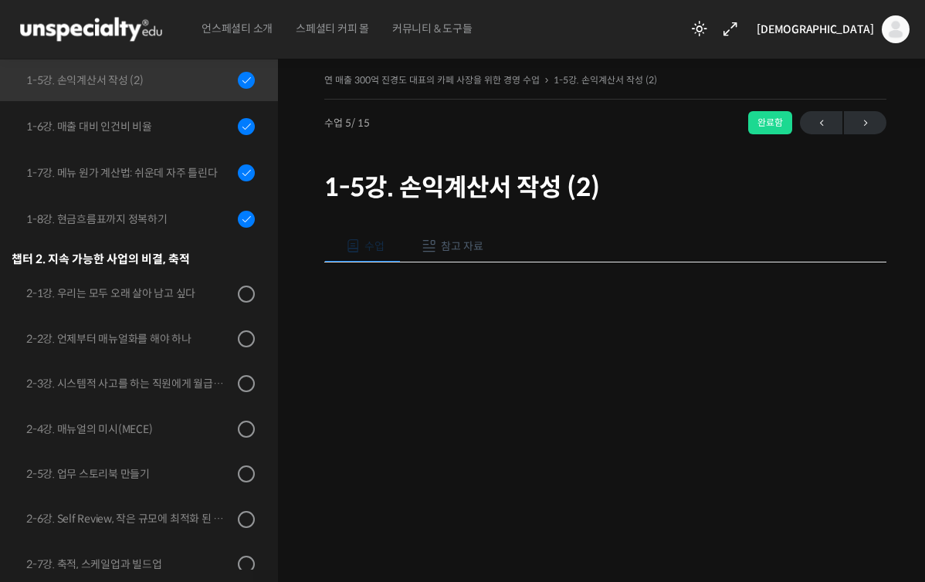
scroll to position [385, 0]
click at [448, 255] on button "참고 자료" at bounding box center [450, 246] width 99 height 32
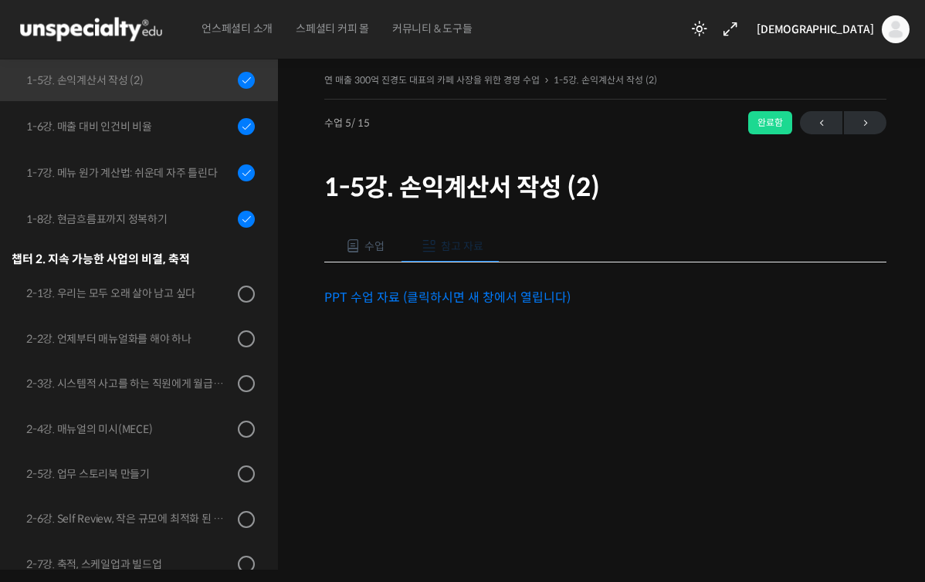
click at [457, 237] on button "참고 자료" at bounding box center [450, 246] width 99 height 32
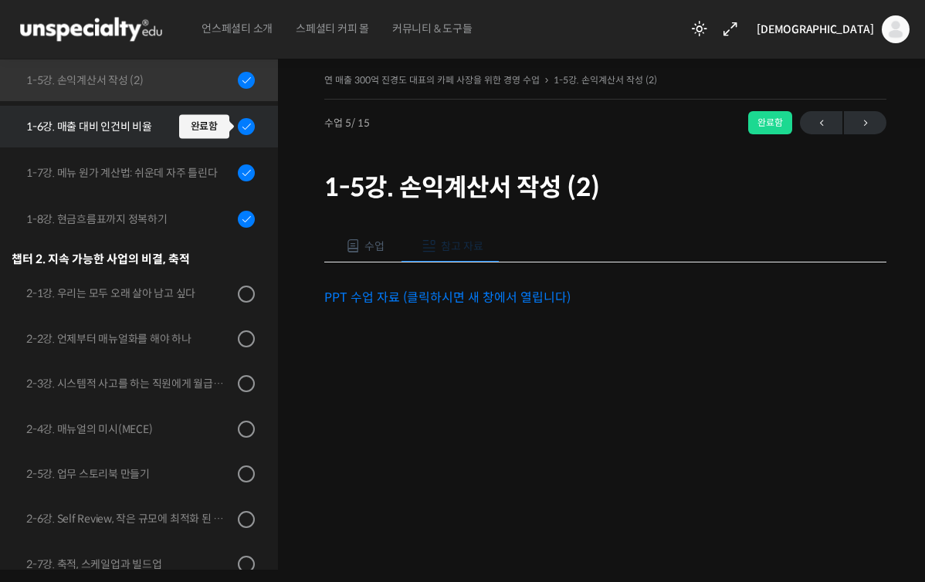
click at [238, 130] on div at bounding box center [246, 126] width 17 height 19
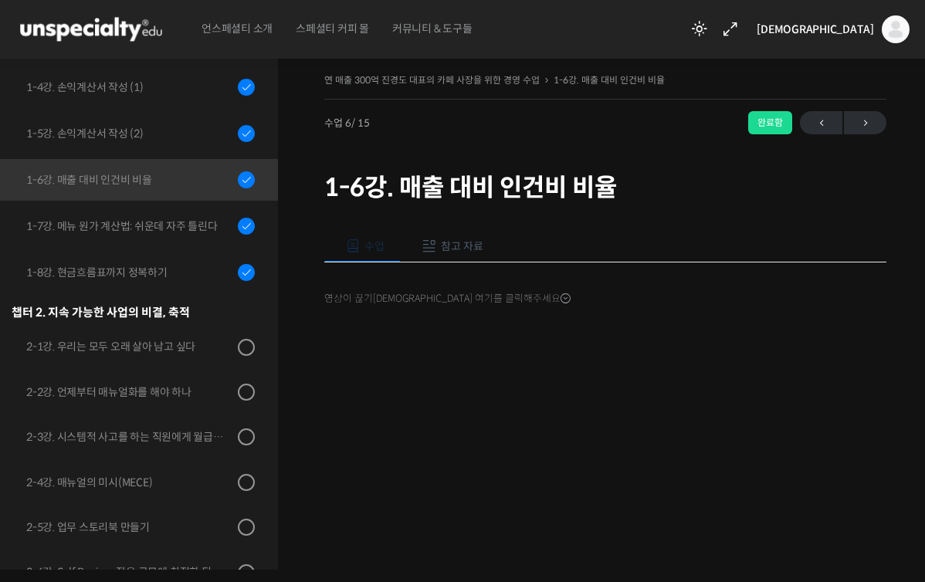
scroll to position [412, 0]
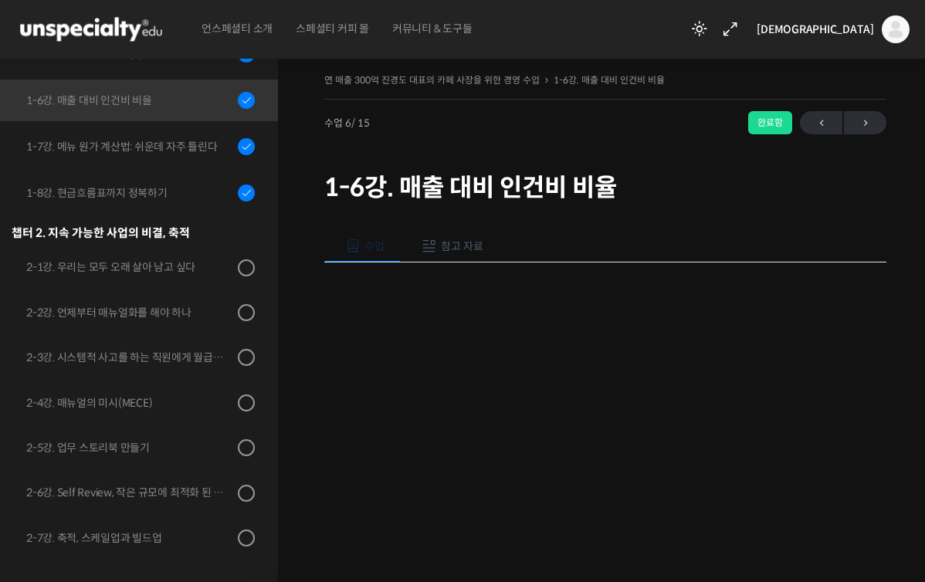
click at [440, 256] on button "참고 자료" at bounding box center [450, 246] width 99 height 32
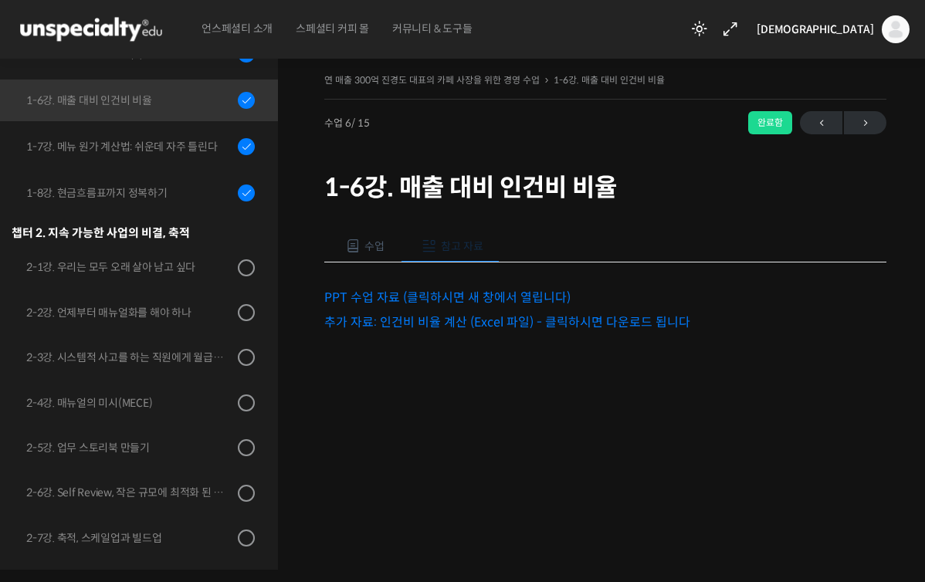
click at [436, 319] on link "추가 자료: 인건비 비율 계산 (Excel 파일) - 클릭하시면 다운로드 됩니다" at bounding box center [507, 322] width 366 height 16
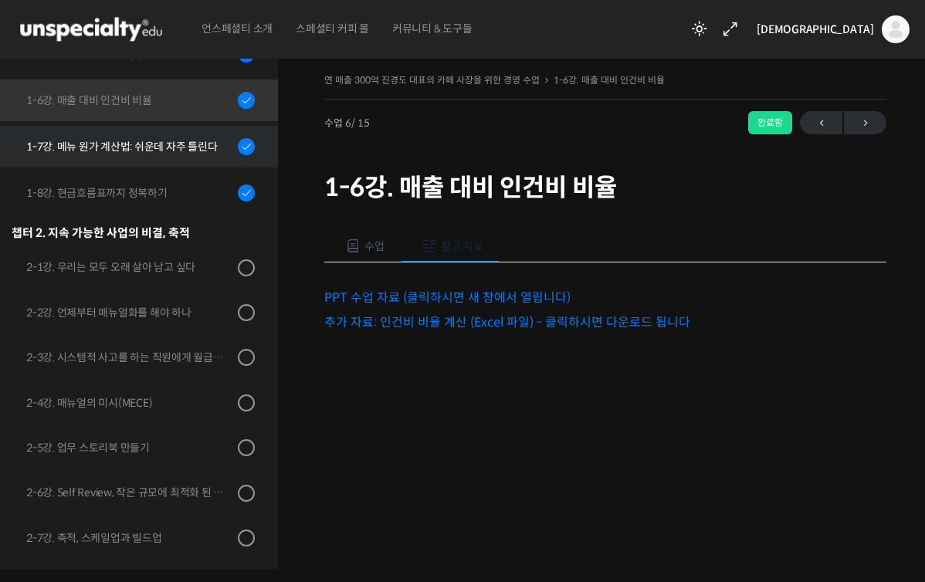
click at [127, 157] on link "1-7강. 메뉴 원가 계산법: 쉬운데 자주 틀린다" at bounding box center [135, 147] width 286 height 42
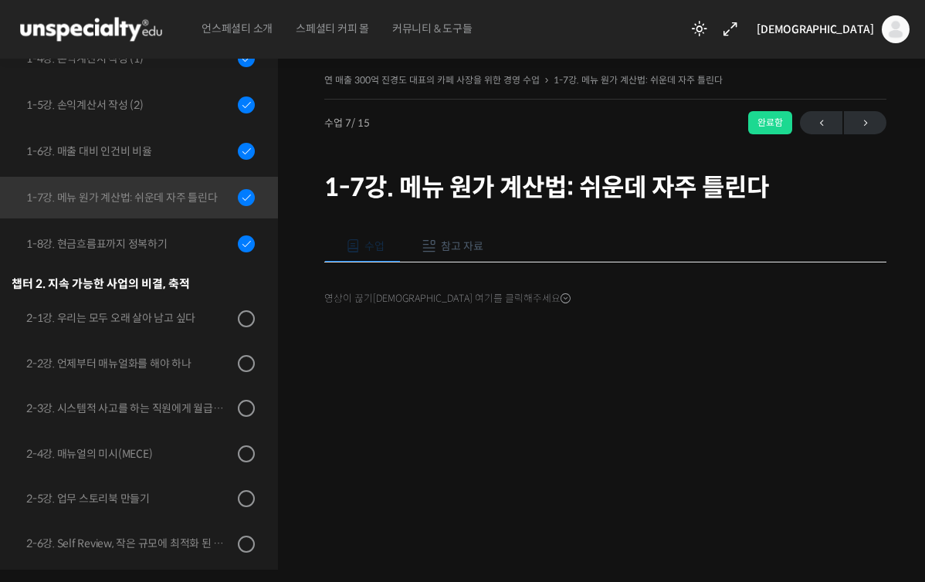
scroll to position [412, 0]
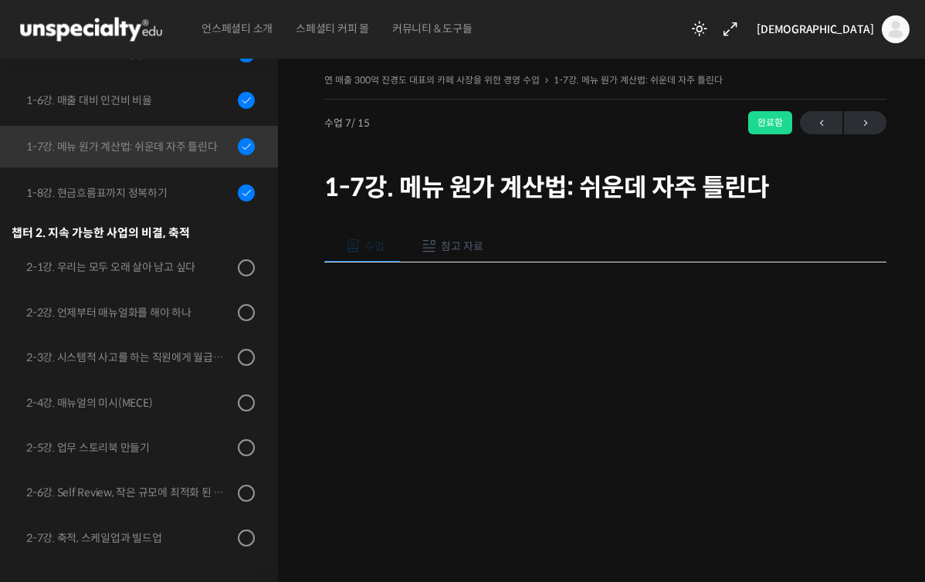
click at [477, 237] on button "참고 자료" at bounding box center [450, 246] width 99 height 32
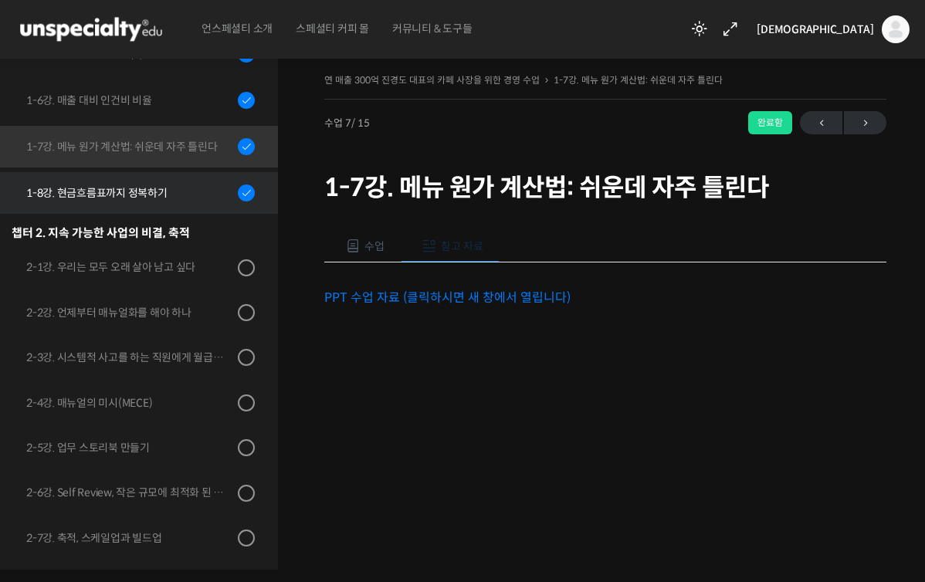
click at [46, 194] on div "1-8강. 현금흐름표까지 정복하기" at bounding box center [129, 193] width 207 height 17
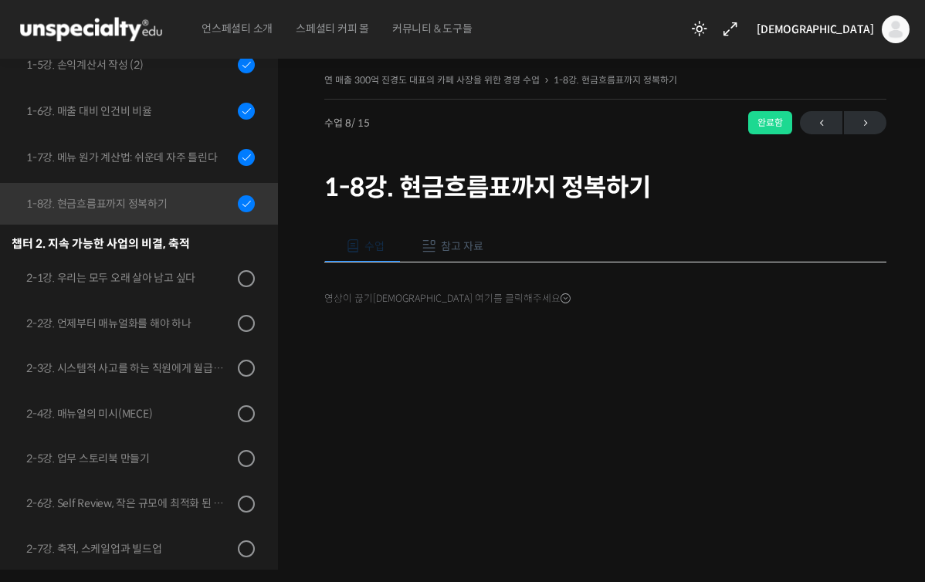
scroll to position [412, 0]
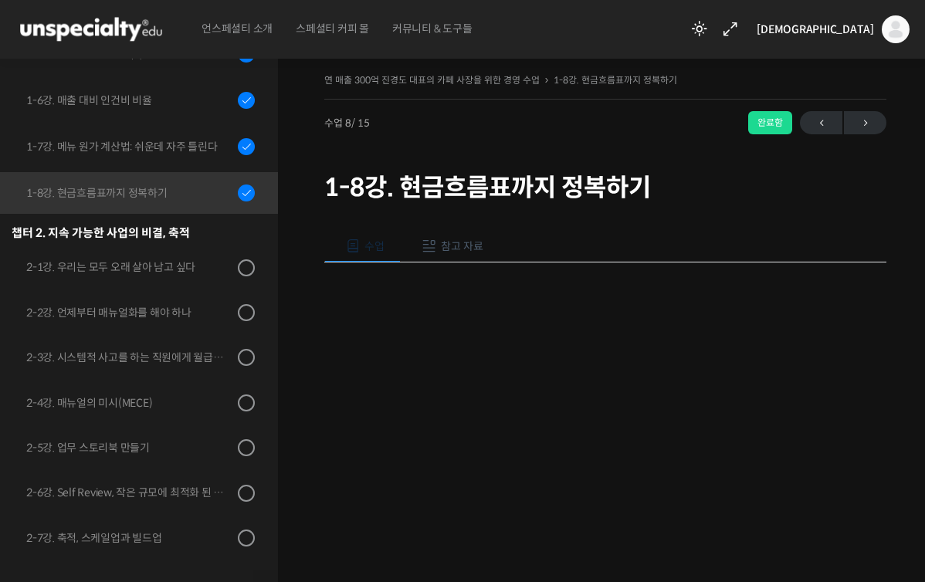
click at [469, 255] on button "참고 자료" at bounding box center [450, 246] width 99 height 32
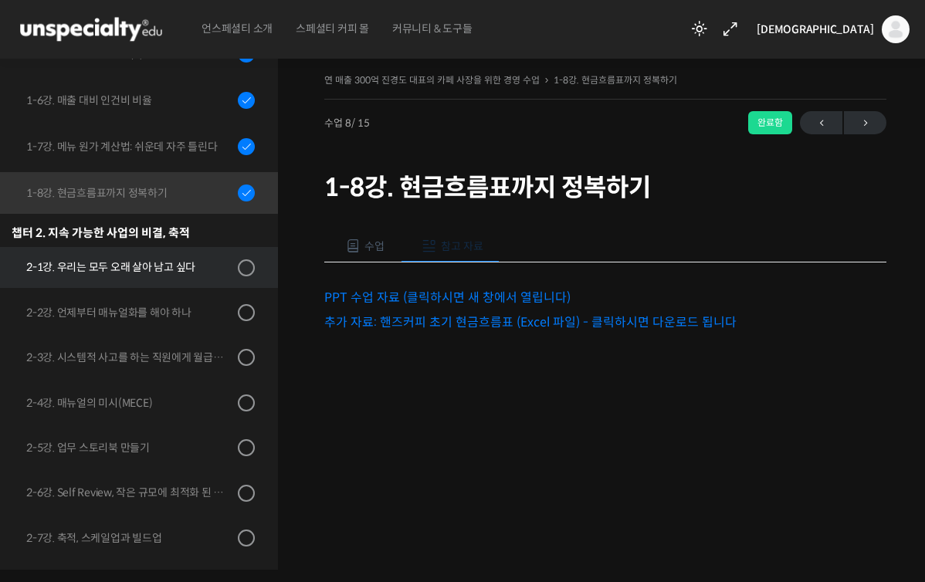
scroll to position [0, 0]
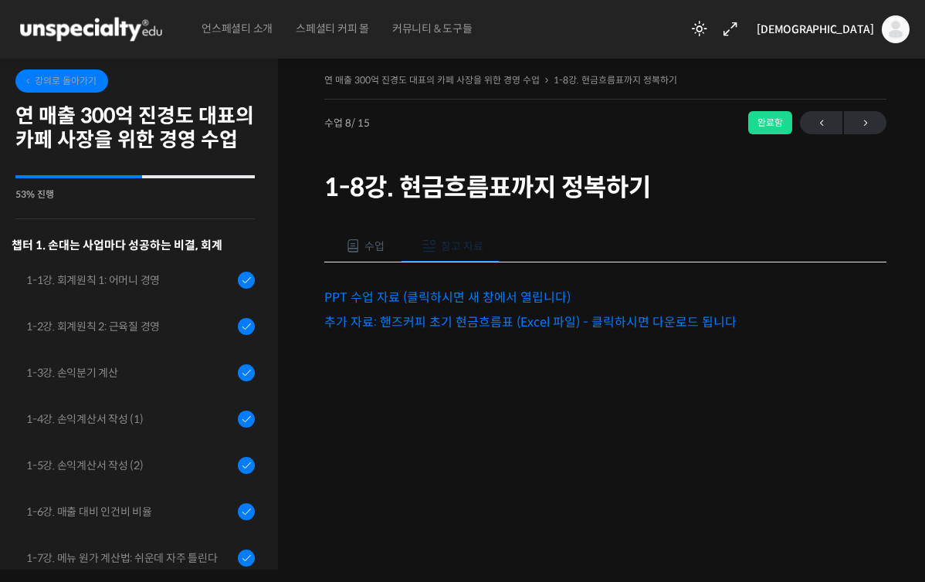
click at [64, 84] on span "강의로 돌아가기" at bounding box center [59, 81] width 73 height 12
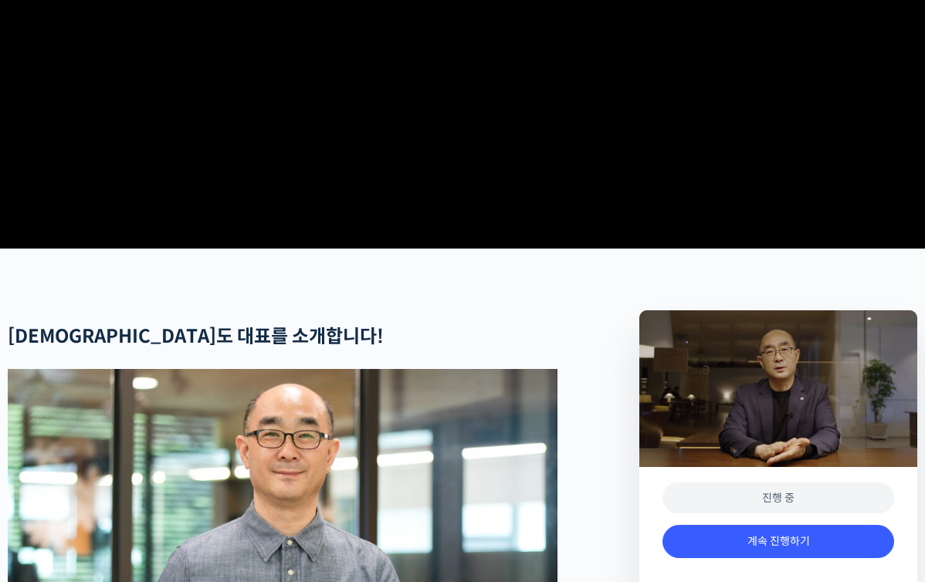
scroll to position [744, 0]
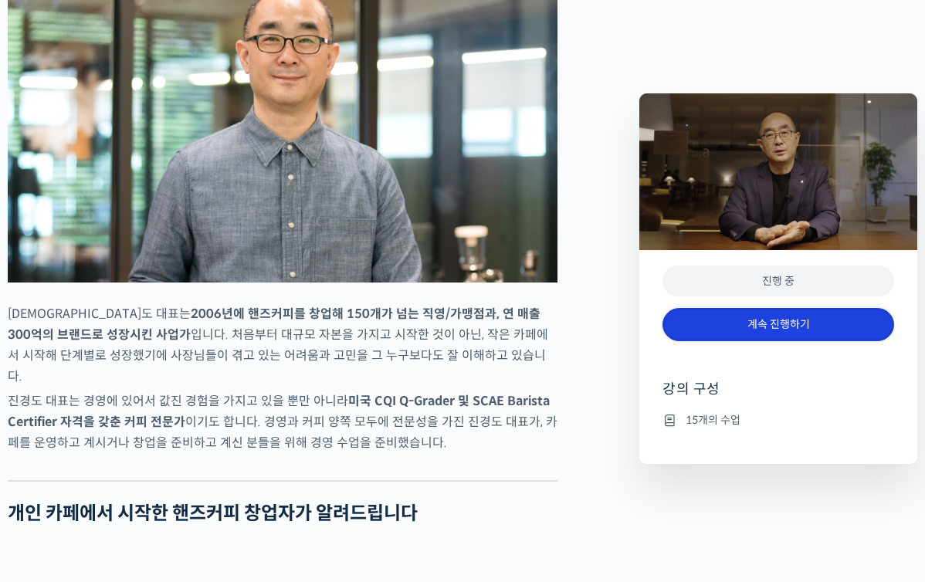
click at [717, 316] on link "계속 진행하기" at bounding box center [778, 324] width 232 height 33
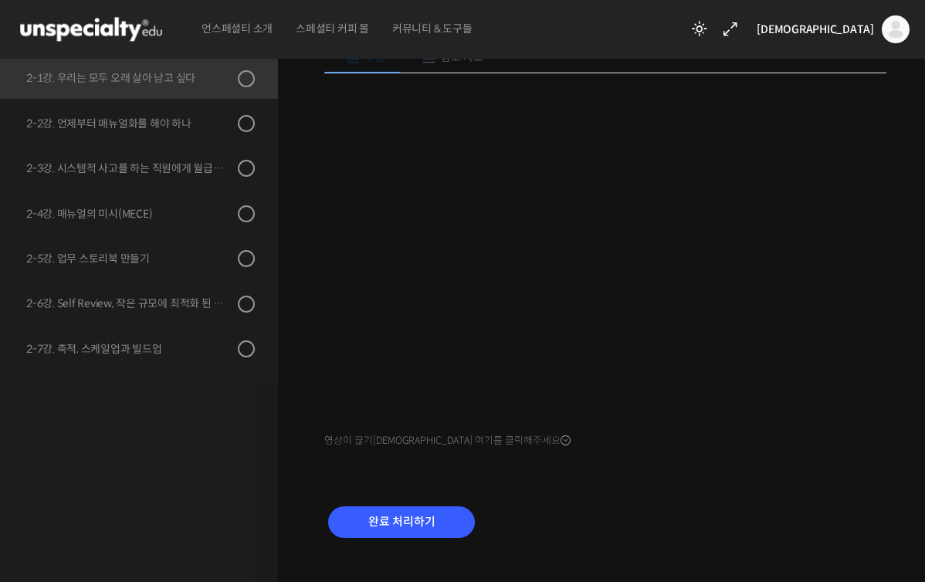
scroll to position [212, 0]
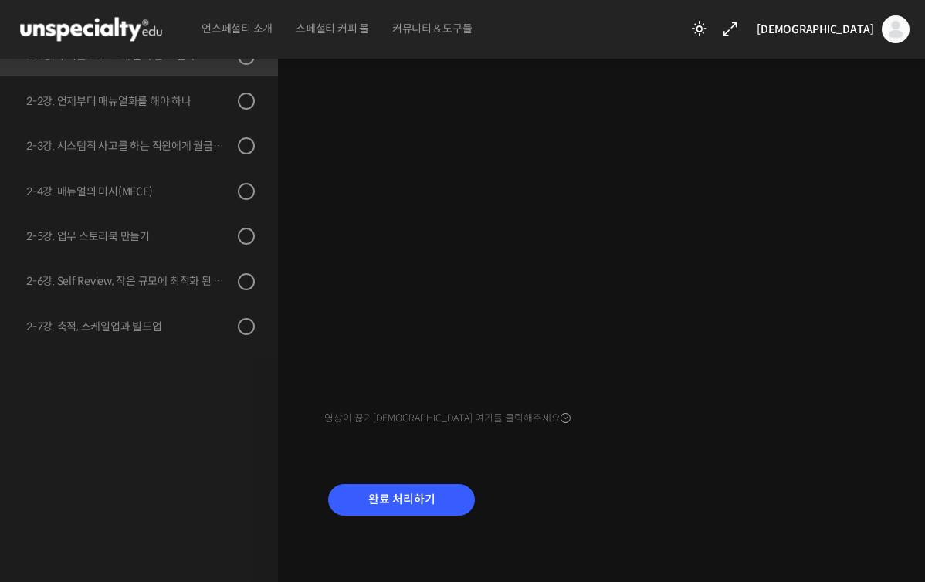
click at [809, 515] on div "완료 처리하기" at bounding box center [605, 512] width 562 height 89
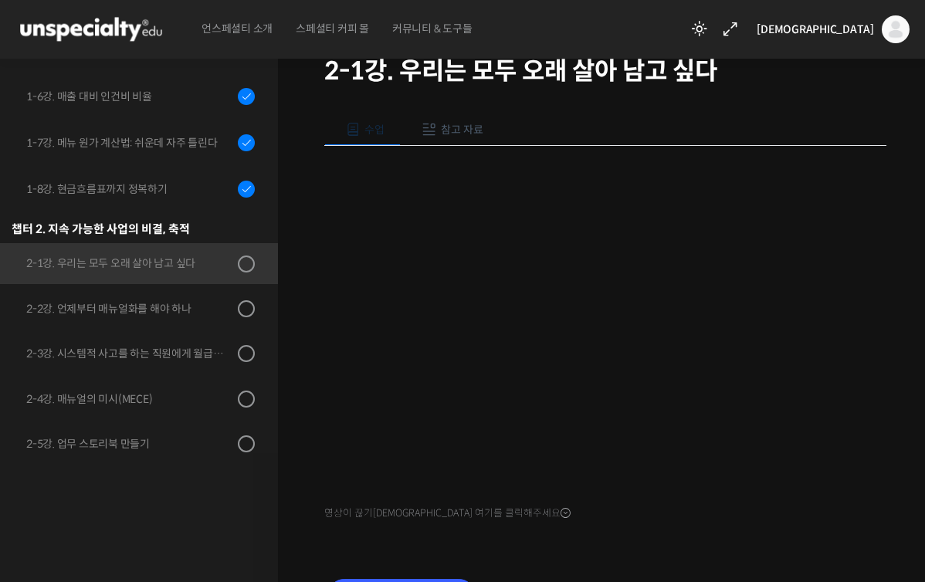
click at [747, 521] on div "영상이 끊기[DEMOGRAPHIC_DATA] 여기를 클릭해주세요" at bounding box center [605, 335] width 562 height 379
click at [648, 524] on div "수업 참고 자료 영상이 끊기신다면 여기를 클릭해주세요 PPT 수업 자료 (클릭하시면 새 창에서 열립니다) 완료 처리하기" at bounding box center [605, 370] width 562 height 561
click at [799, 527] on div "수업 참고 자료 영상이 끊기신다면 여기를 클릭해주세요 PPT 수업 자료 (클릭하시면 새 창에서 열립니다) 완료 처리하기" at bounding box center [605, 370] width 562 height 561
click at [891, 488] on div "연 매출 300억 진경도 대표의 카페 사장을 위한 경영 수업 2-1강. 우리는 모두 오래 살아 남고 싶다 진행 …" at bounding box center [605, 306] width 655 height 753
click at [560, 535] on div "수업 참고 자료 영상이 끊기[DEMOGRAPHIC_DATA]를 클릭해주세요 PPT 수업 자료 (클릭하시면 새 창에서 열립니다) 완료 처리하기" at bounding box center [605, 370] width 562 height 561
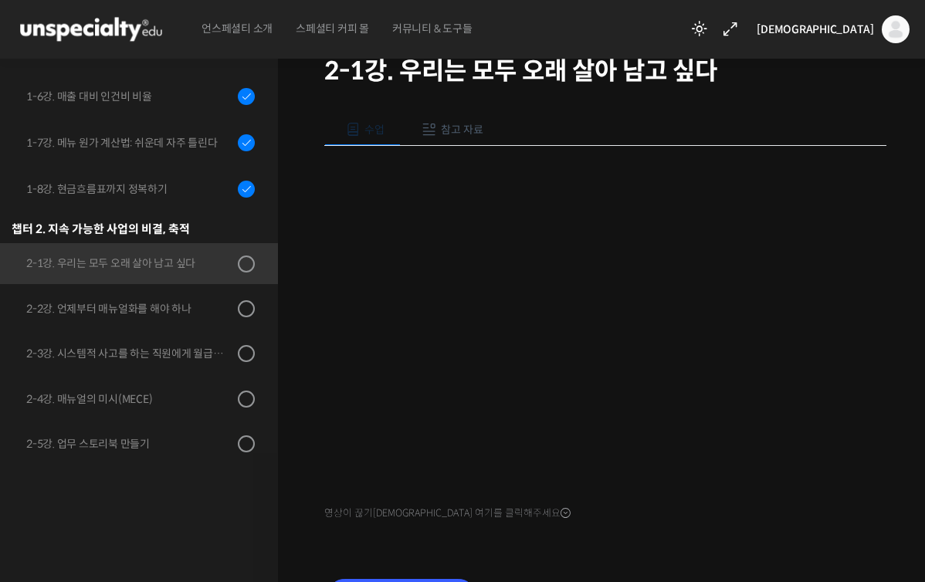
click at [708, 536] on div "수업 참고 자료 영상이 끊기[DEMOGRAPHIC_DATA]를 클릭해주세요 PPT 수업 자료 (클릭하시면 새 창에서 열립니다) 완료 처리하기" at bounding box center [605, 370] width 562 height 561
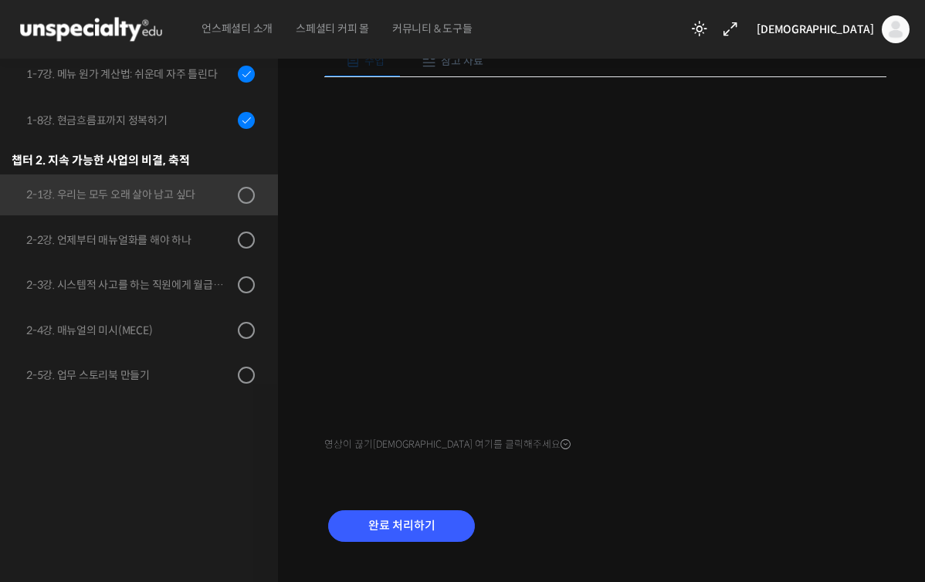
scroll to position [174, 0]
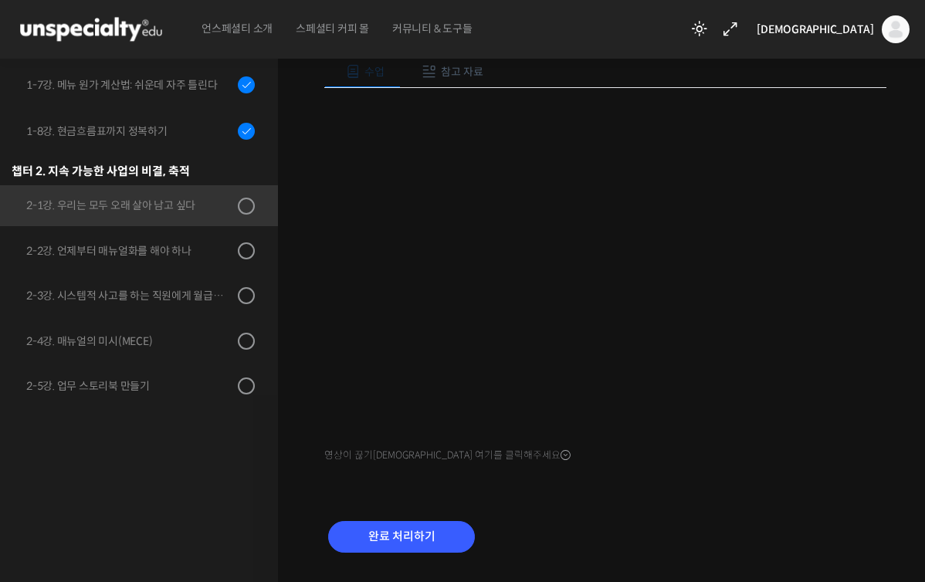
click at [786, 510] on div "완료 처리하기" at bounding box center [605, 549] width 562 height 89
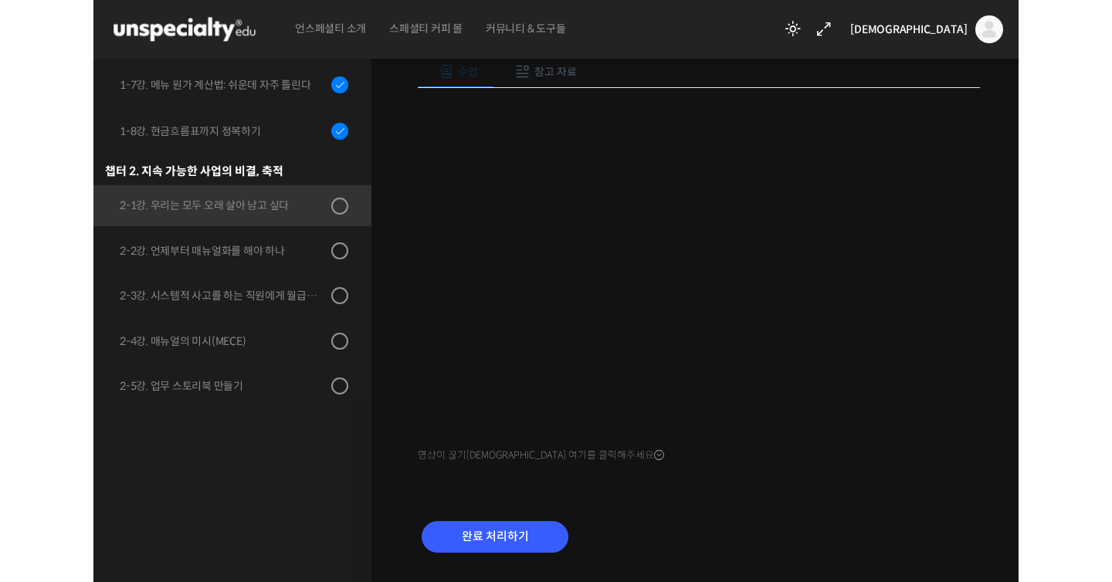
scroll to position [215, 0]
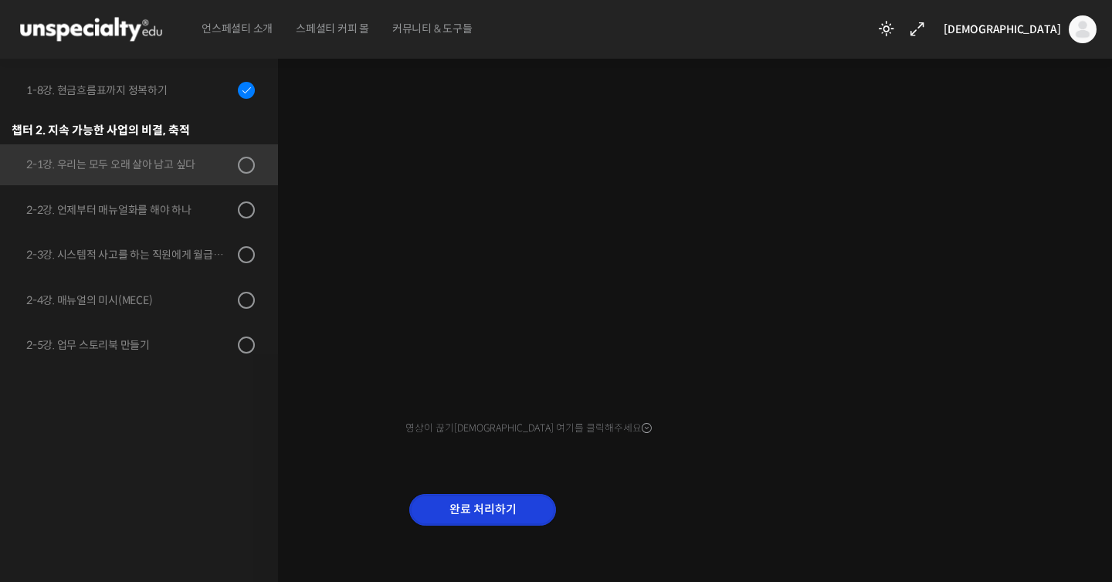
click at [519, 506] on input "완료 처리하기" at bounding box center [482, 510] width 147 height 32
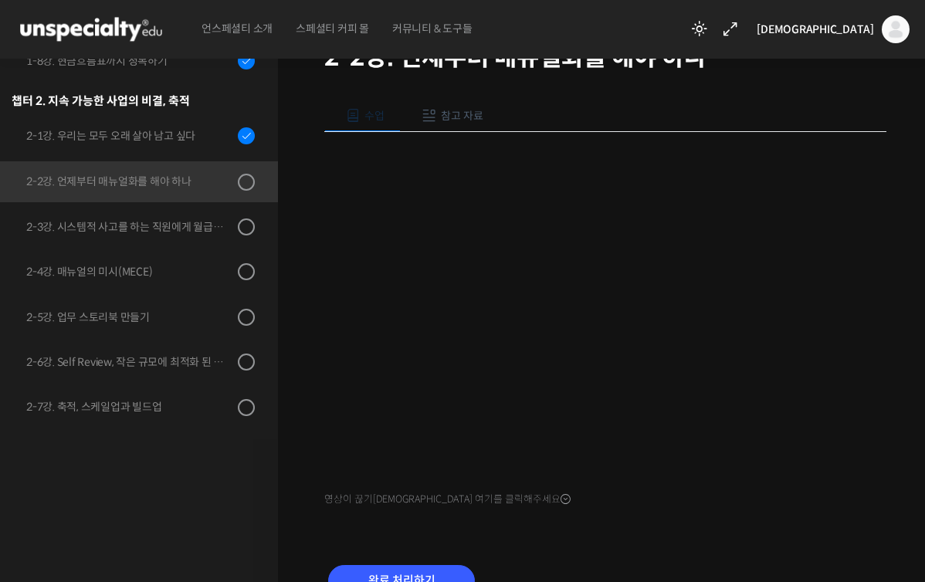
scroll to position [171, 0]
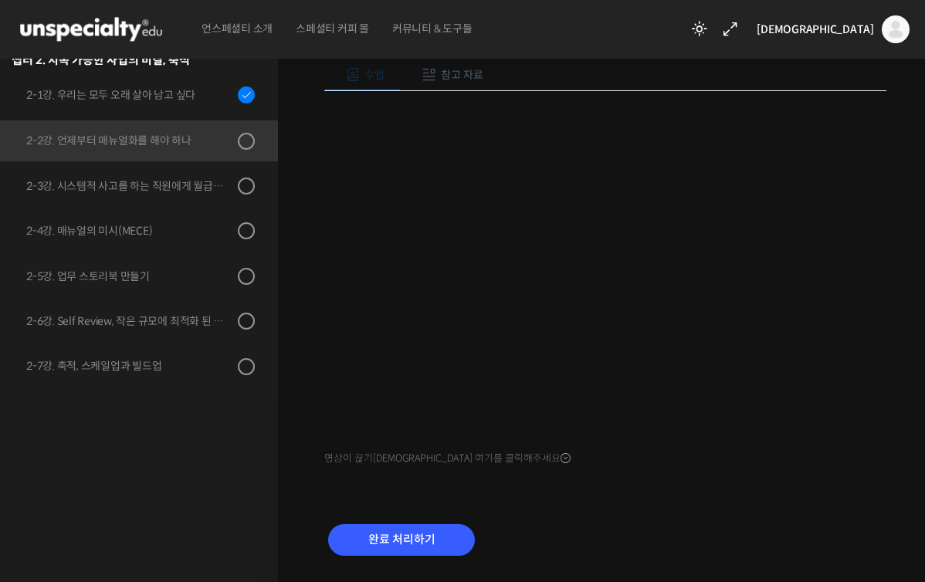
click at [729, 535] on div "완료 처리하기" at bounding box center [605, 552] width 562 height 89
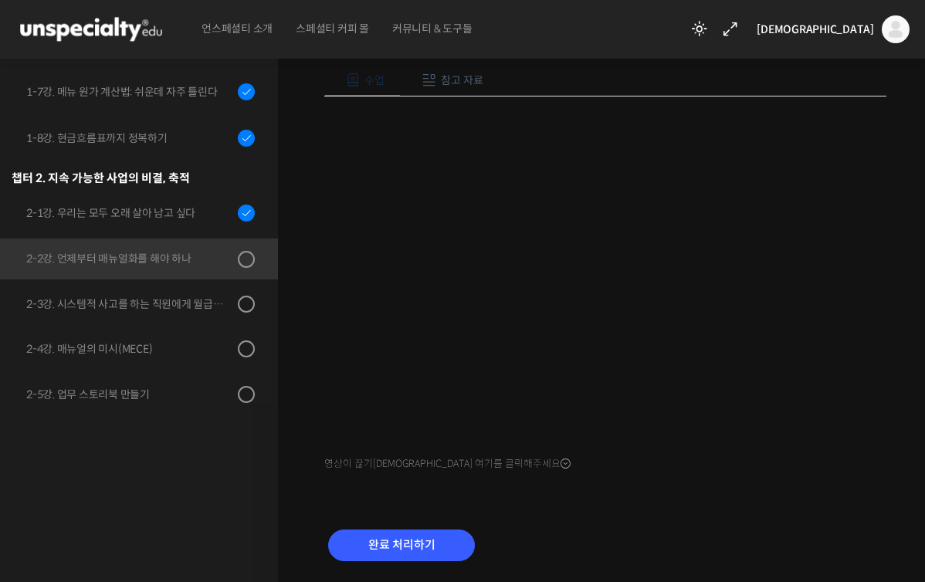
scroll to position [191, 0]
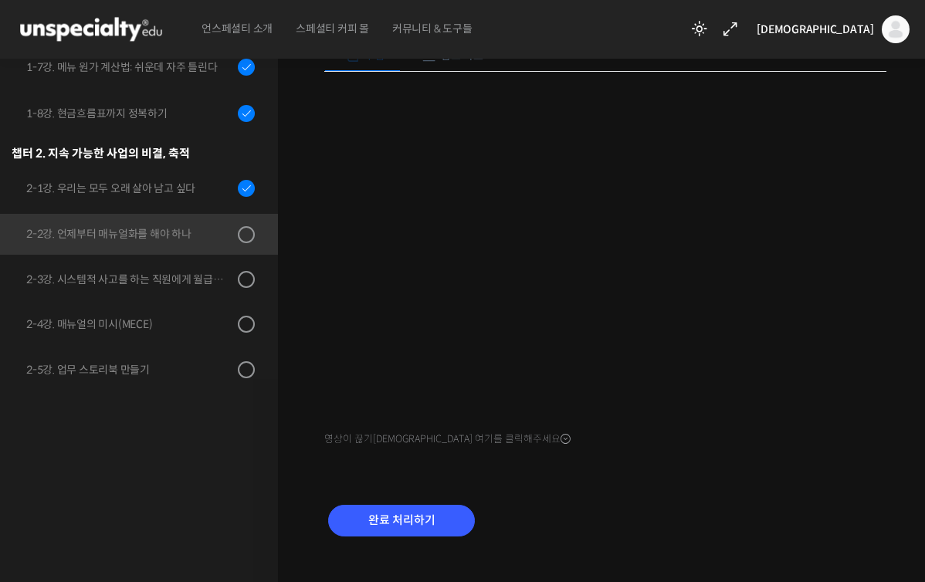
click at [744, 506] on div "완료 처리하기" at bounding box center [605, 533] width 562 height 89
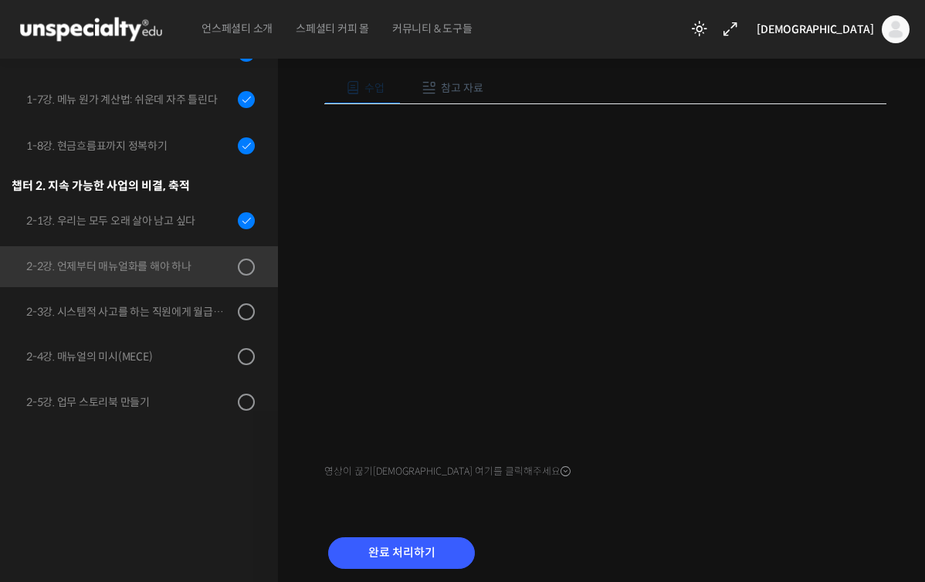
scroll to position [149, 0]
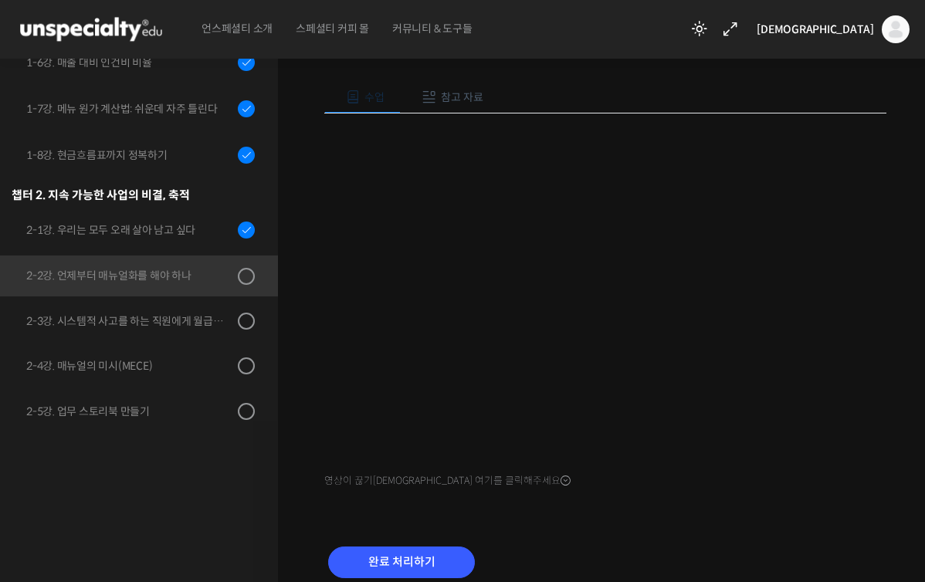
click at [471, 547] on form "완료 처리하기" at bounding box center [401, 563] width 147 height 32
click at [462, 559] on input "완료 처리하기" at bounding box center [401, 563] width 147 height 32
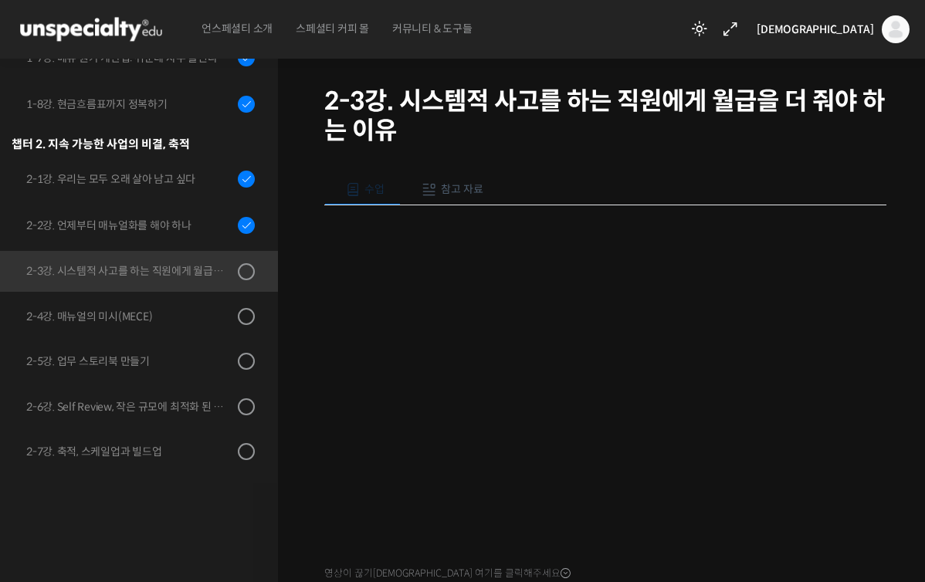
scroll to position [59, 0]
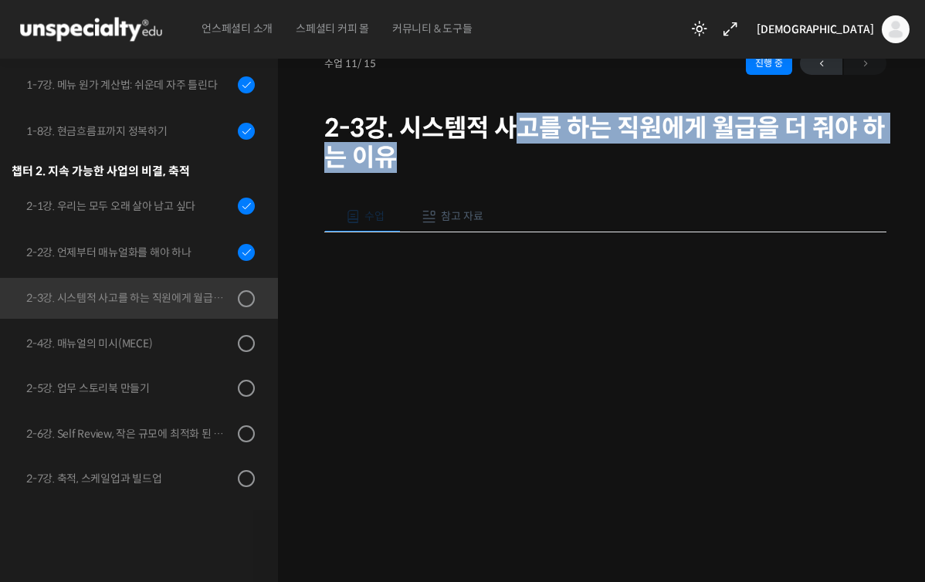
drag, startPoint x: 517, startPoint y: 127, endPoint x: 522, endPoint y: 160, distance: 32.8
click at [522, 160] on h1 "2-3강. 시스템적 사고를 하는 직원에게 월급을 더 줘야 하는 이유" at bounding box center [605, 142] width 562 height 59
copy h1 "고를 하는 직원에게 월급을 더 줘야 하는 이유"
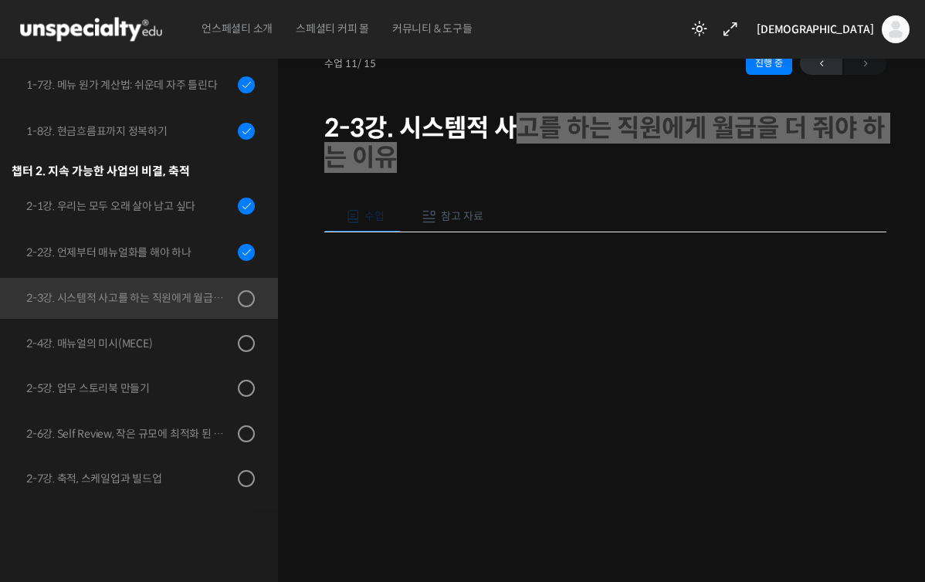
scroll to position [245, 0]
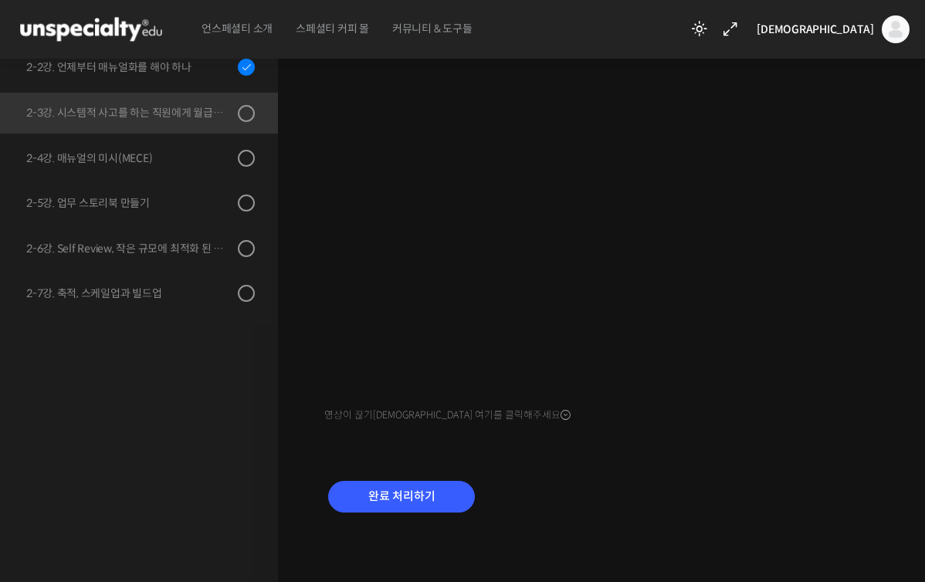
click at [707, 450] on div "수업 참고 자료 영상이 끊기[DEMOGRAPHIC_DATA]를 클릭해주세요 PPT 수업 자료 (클릭하시면 새 창에서 열립니다) 완료 처리하기" at bounding box center [605, 272] width 562 height 561
